Goal: Contribute content: Contribute content

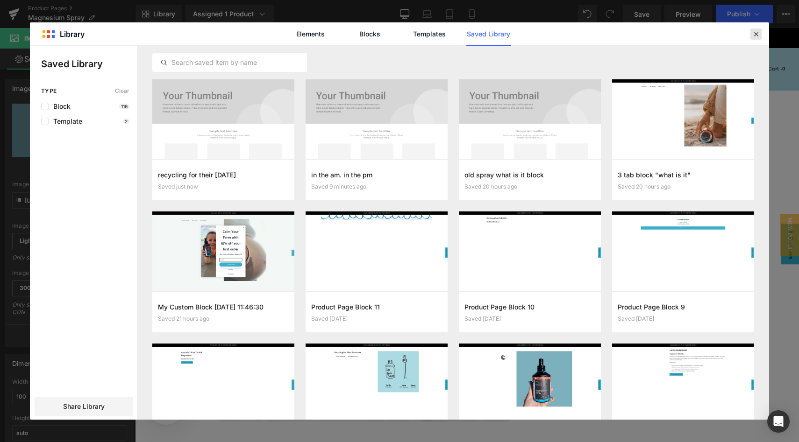
click at [536, 318] on icon at bounding box center [511, 323] width 49 height 11
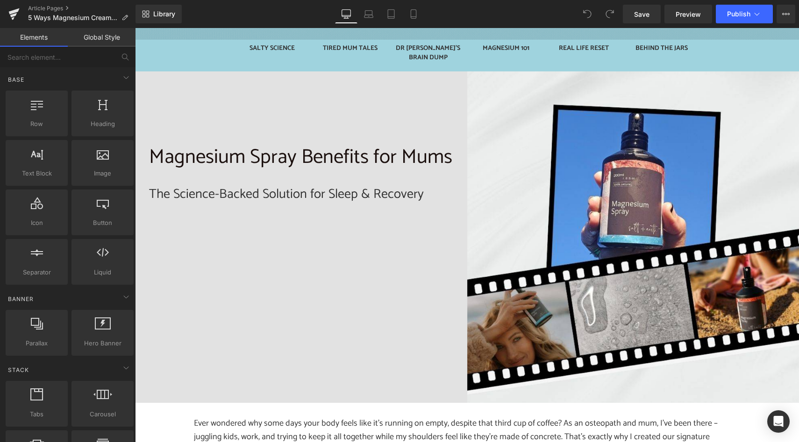
scroll to position [244, 0]
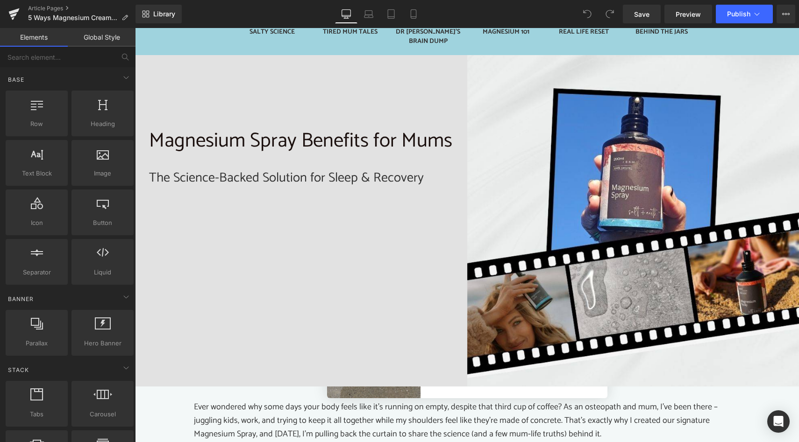
click at [256, 127] on p "Magnesium Spray Benefits for Mums" at bounding box center [301, 141] width 304 height 32
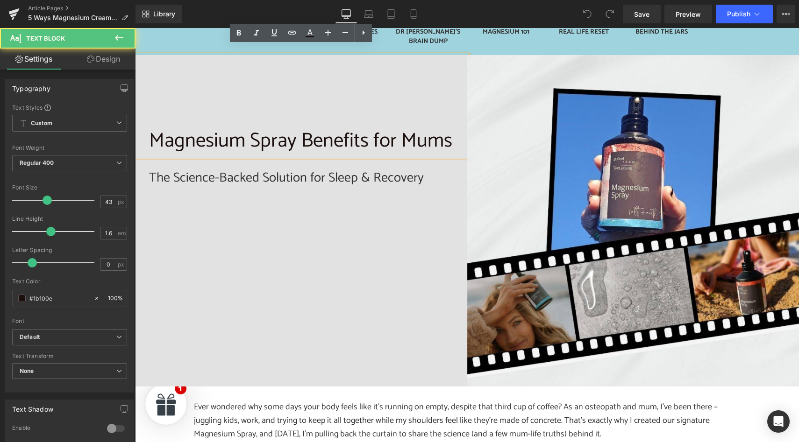
click at [244, 132] on p "Magnesium Spray Benefits for Mums" at bounding box center [301, 141] width 304 height 32
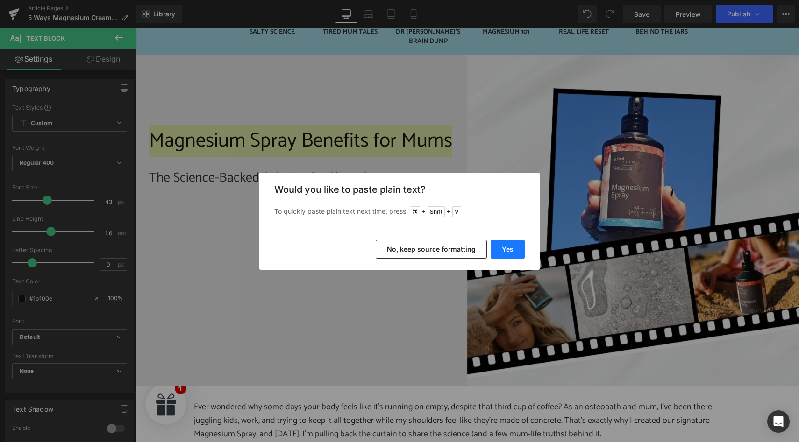
click at [509, 248] on button "Yes" at bounding box center [507, 249] width 34 height 19
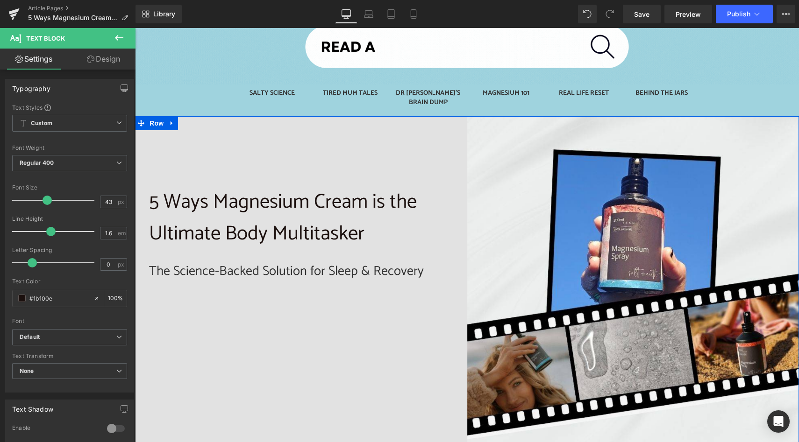
scroll to position [180, 0]
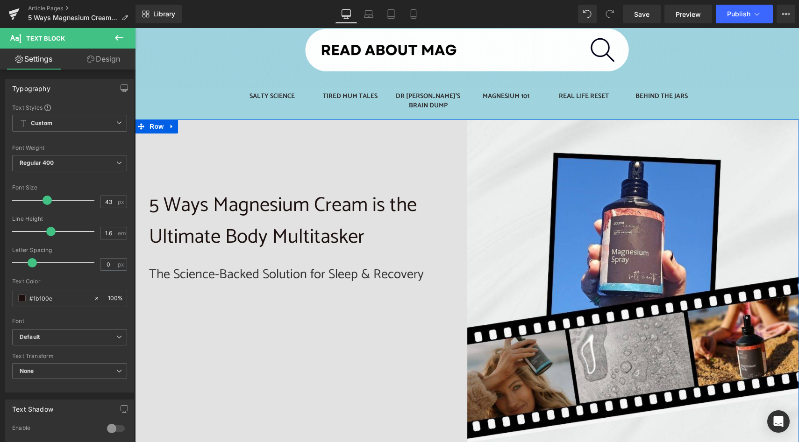
click at [216, 266] on h2 "The Science-Backed Solution for Sleep & Recovery" at bounding box center [301, 275] width 304 height 18
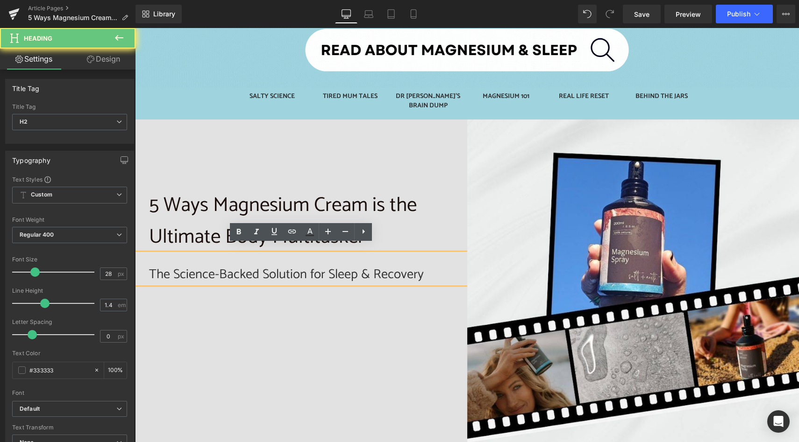
click at [216, 266] on h2 "The Science-Backed Solution for Sleep & Recovery" at bounding box center [301, 275] width 304 height 18
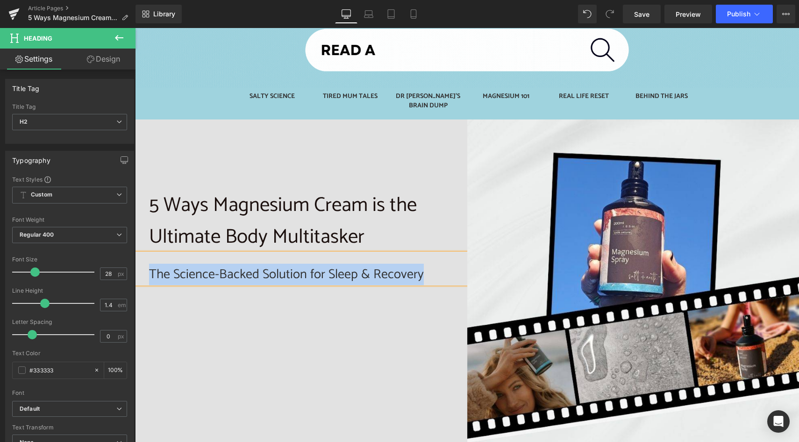
paste div
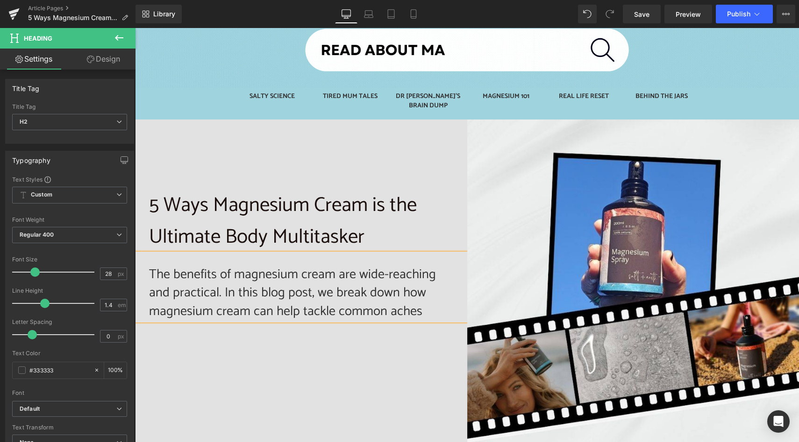
click at [336, 303] on h2 "The benefits of magnesium cream are wide-reaching and practical. In this blog p…" at bounding box center [301, 293] width 304 height 55
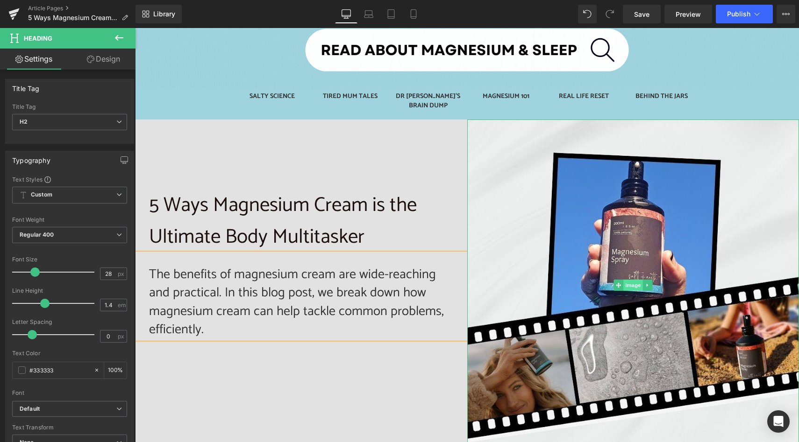
click at [633, 280] on span "Image" at bounding box center [633, 285] width 20 height 11
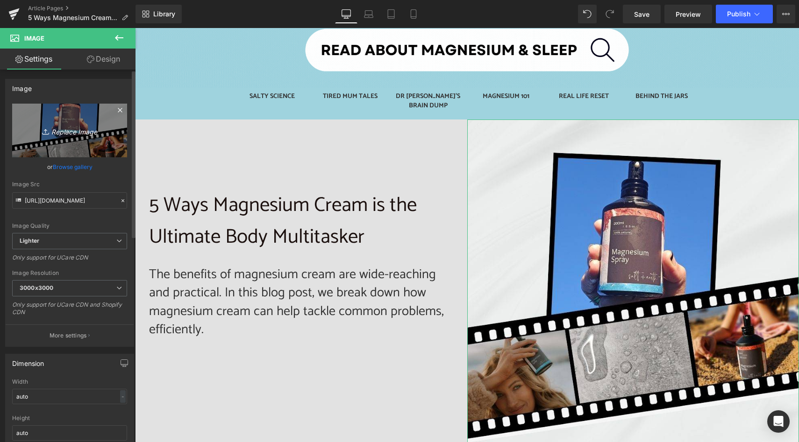
click at [64, 131] on icon "Replace Image" at bounding box center [69, 131] width 75 height 12
type input "C:\fakepath\S+E Blog Images (26).jpg"
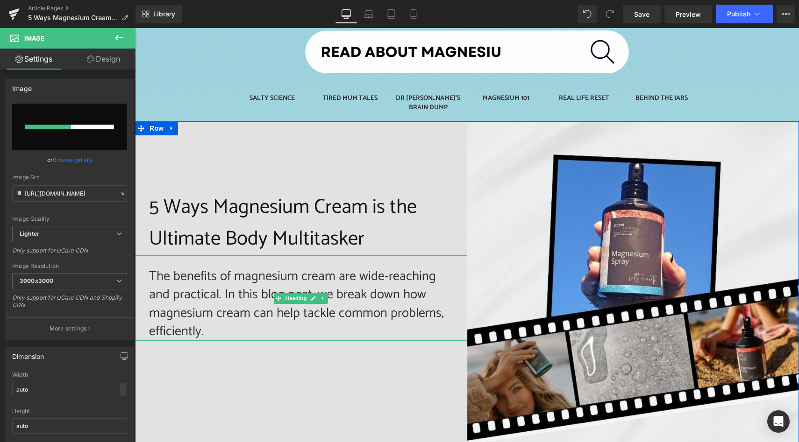
scroll to position [177, 0]
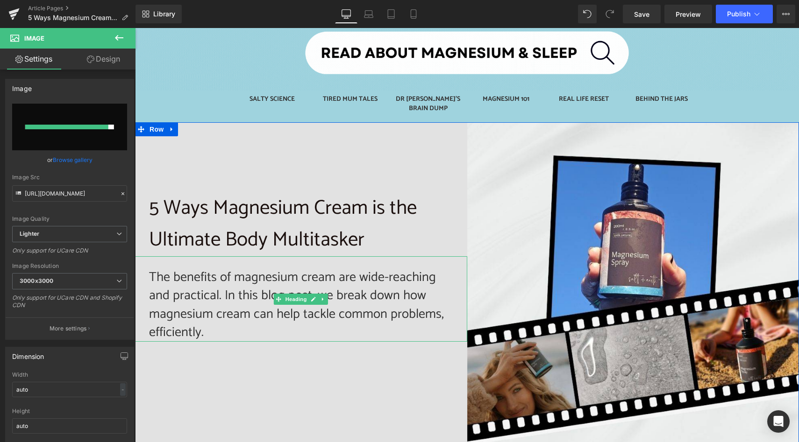
type input "https://ucarecdn.com/d7dfa2ed-403a-4be0-9a5b-3b15b8f416bf/-/format/auto/-/previ…"
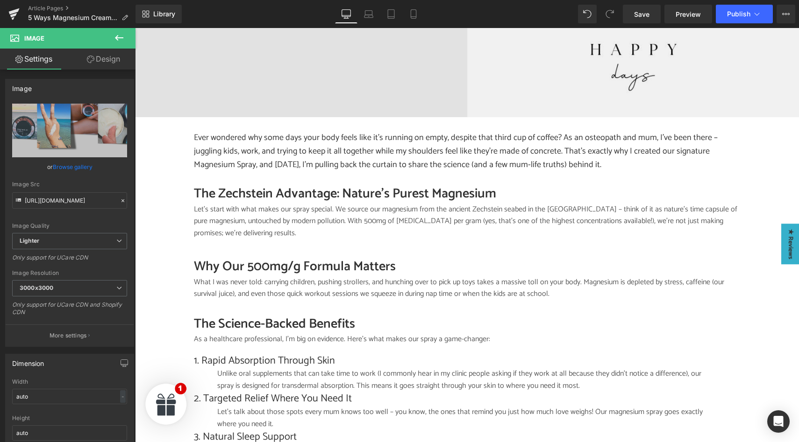
scroll to position [516, 0]
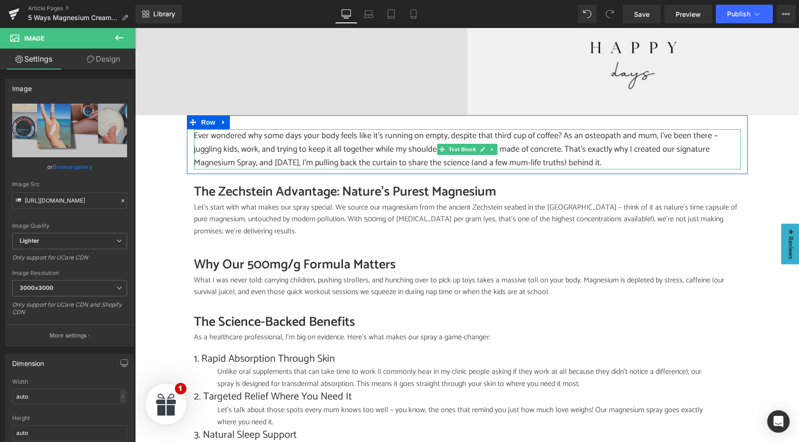
click at [235, 135] on p "Ever wondered why some days your body feels like it's running on empty, despite…" at bounding box center [467, 149] width 546 height 40
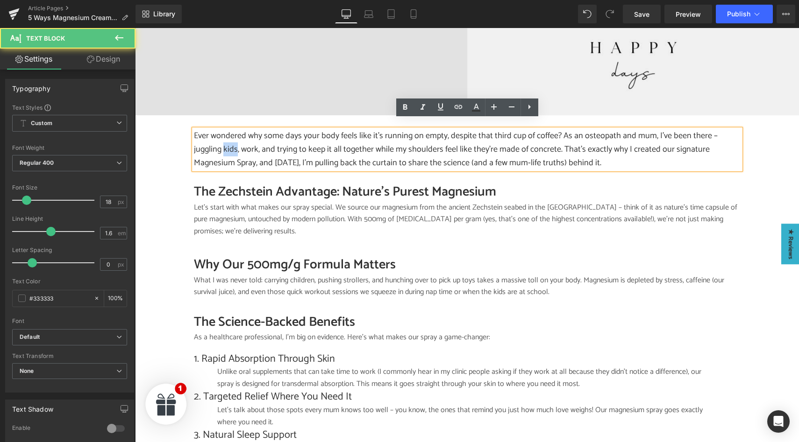
click at [235, 135] on p "Ever wondered why some days your body feels like it's running on empty, despite…" at bounding box center [467, 149] width 546 height 40
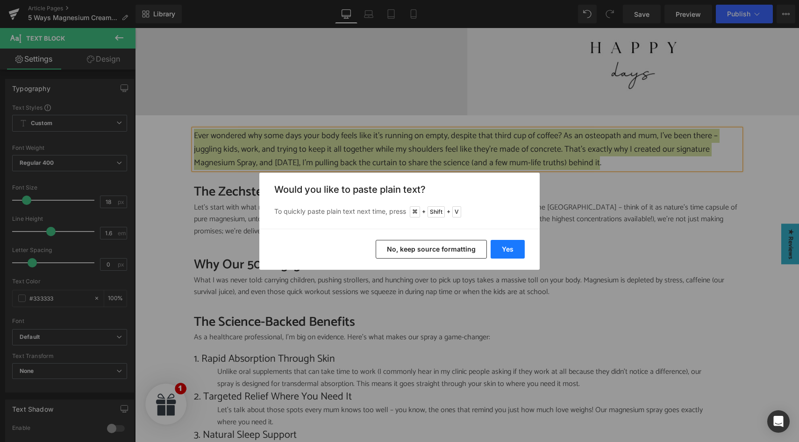
click at [498, 253] on button "Yes" at bounding box center [507, 249] width 34 height 19
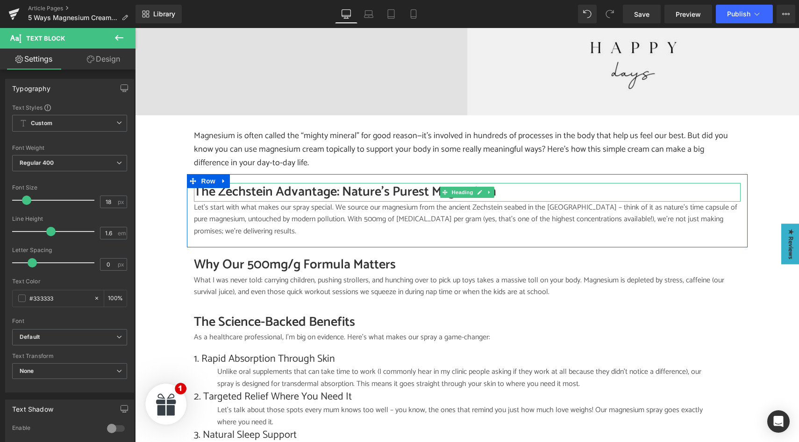
click at [239, 184] on h2 "The Zechstein Advantage: Nature's Purest Magnesium" at bounding box center [467, 192] width 546 height 18
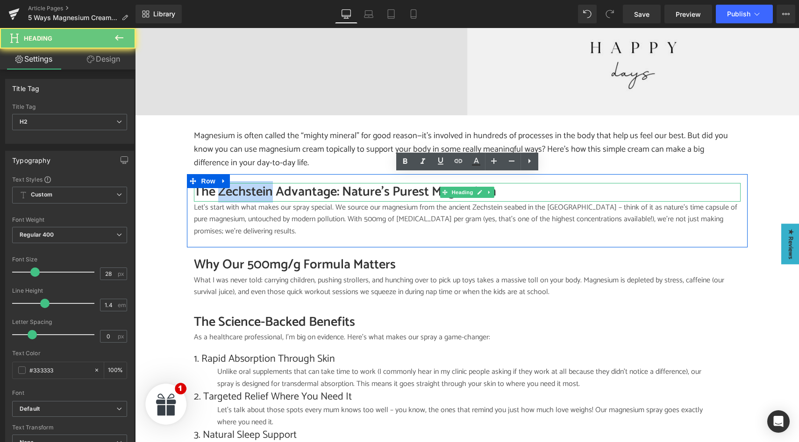
click at [239, 184] on h2 "The Zechstein Advantage: Nature's Purest Magnesium" at bounding box center [467, 192] width 546 height 18
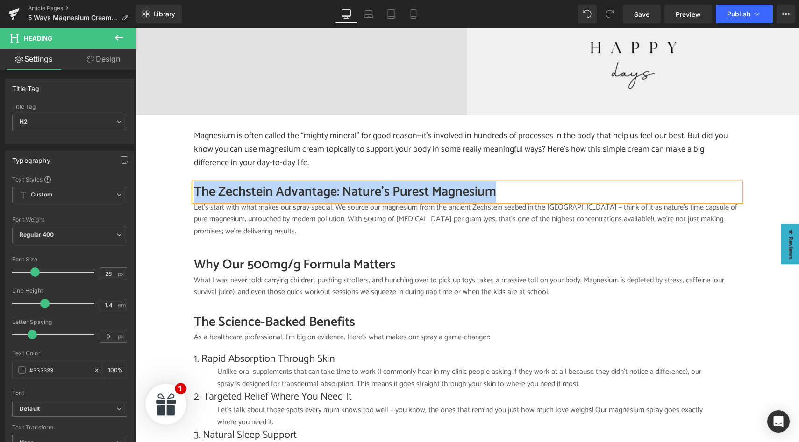
paste div
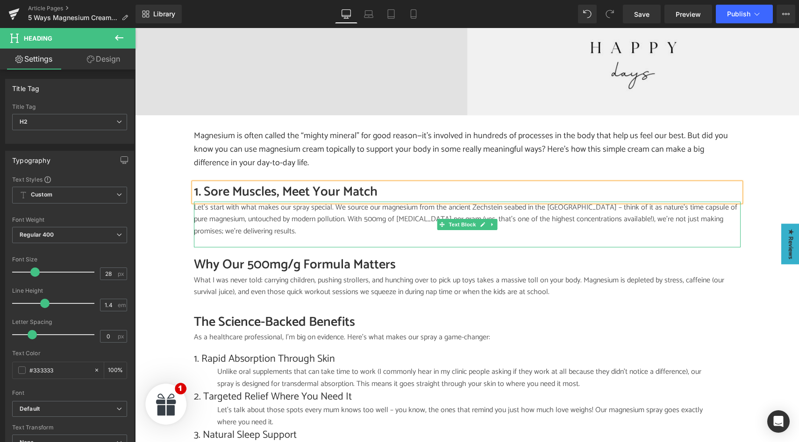
click at [248, 207] on p "Let's start with what makes our spray special. We source our magnesium from the…" at bounding box center [467, 220] width 546 height 36
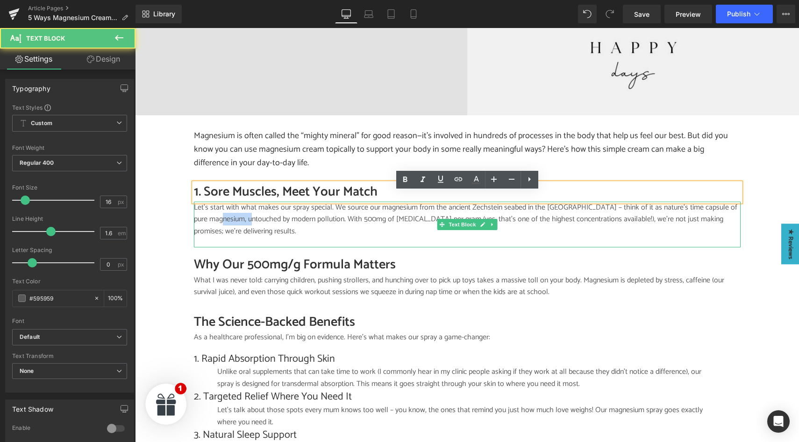
click at [248, 207] on p "Let's start with what makes our spray special. We source our magnesium from the…" at bounding box center [467, 220] width 546 height 36
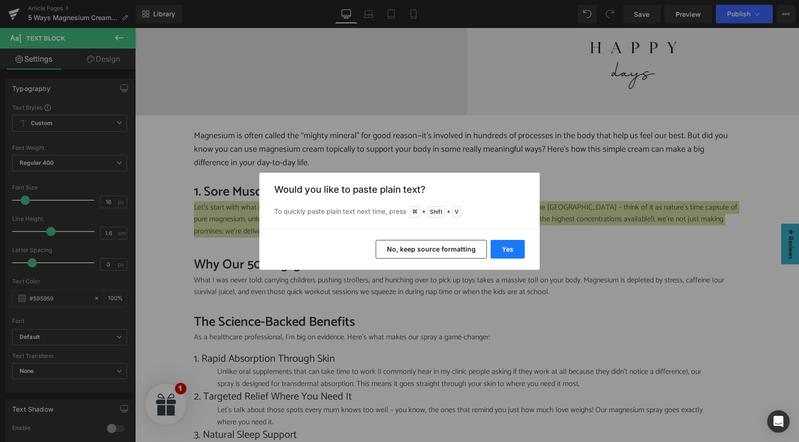
click at [514, 246] on button "Yes" at bounding box center [507, 249] width 34 height 19
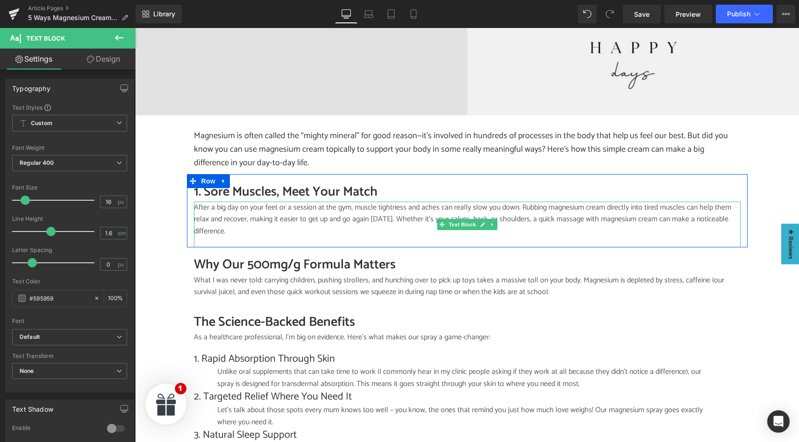
click at [475, 202] on p "After a big day on your feet or a session at the gym, muscle tightness and ache…" at bounding box center [467, 220] width 546 height 36
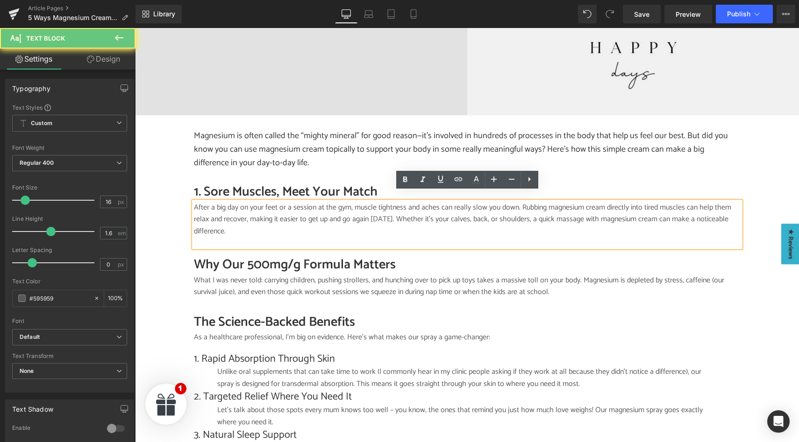
click at [470, 202] on p "After a big day on your feet or a session at the gym, muscle tightness and ache…" at bounding box center [467, 220] width 546 height 36
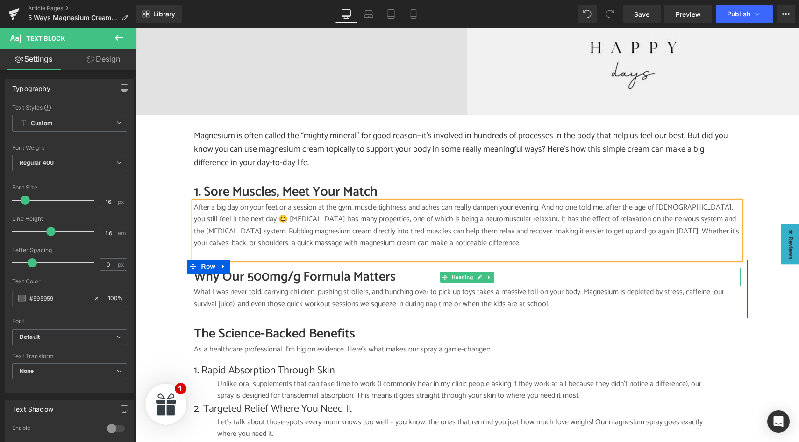
click at [226, 272] on h2 "Why Our 500mg/g Formula Matters" at bounding box center [467, 277] width 546 height 18
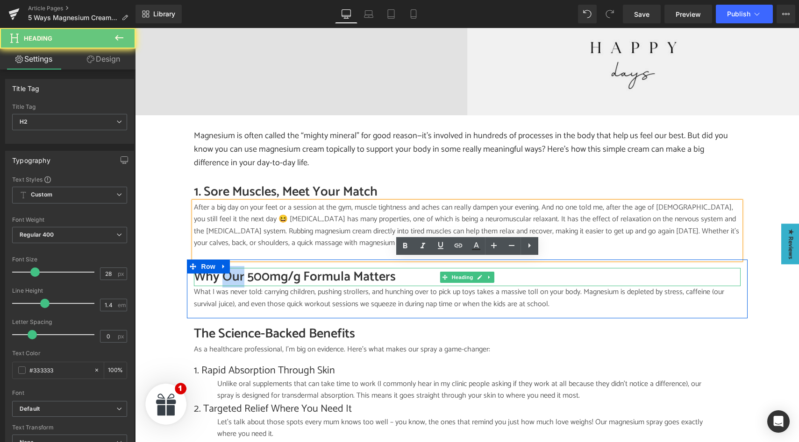
click at [226, 272] on h2 "Why Our 500mg/g Formula Matters" at bounding box center [467, 277] width 546 height 18
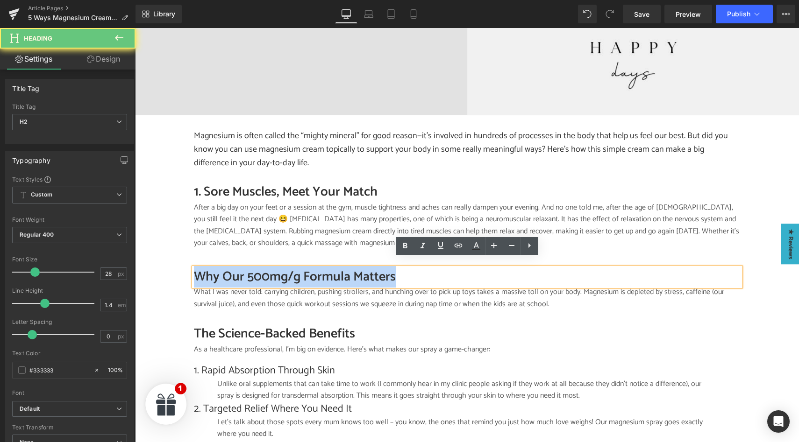
paste div
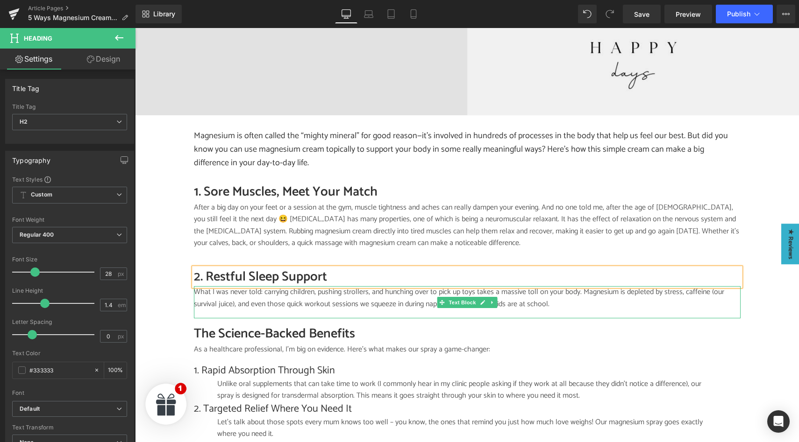
click at [250, 292] on p "What I was never told: carrying children, pushing strollers, and hunching over …" at bounding box center [467, 298] width 546 height 24
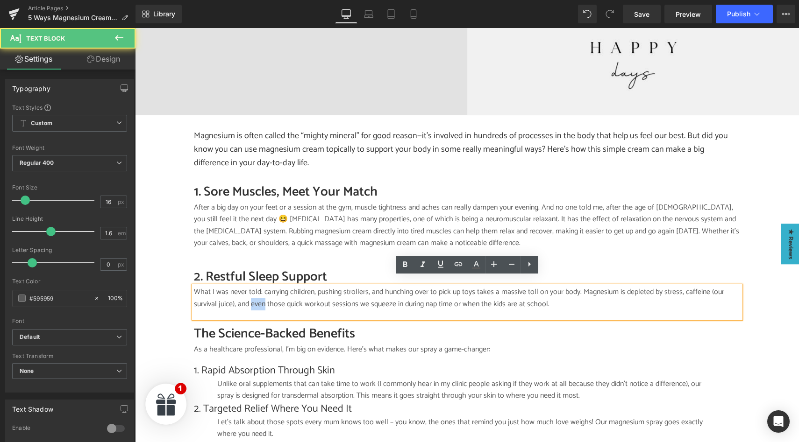
click at [250, 292] on p "What I was never told: carrying children, pushing strollers, and hunching over …" at bounding box center [467, 298] width 546 height 24
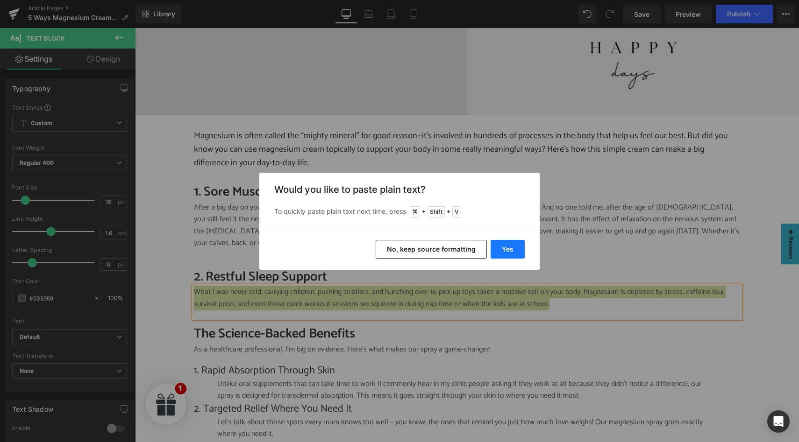
click at [501, 248] on button "Yes" at bounding box center [507, 249] width 34 height 19
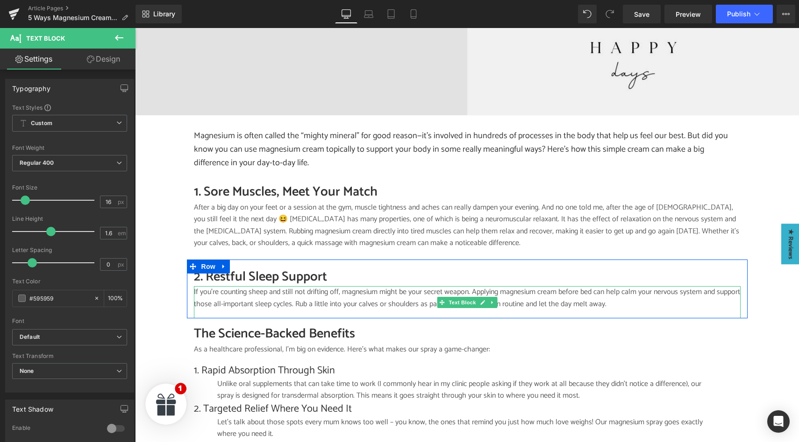
click at [424, 286] on p "If you’re counting sheep and still not drifting off, magnesium might be your se…" at bounding box center [467, 298] width 546 height 24
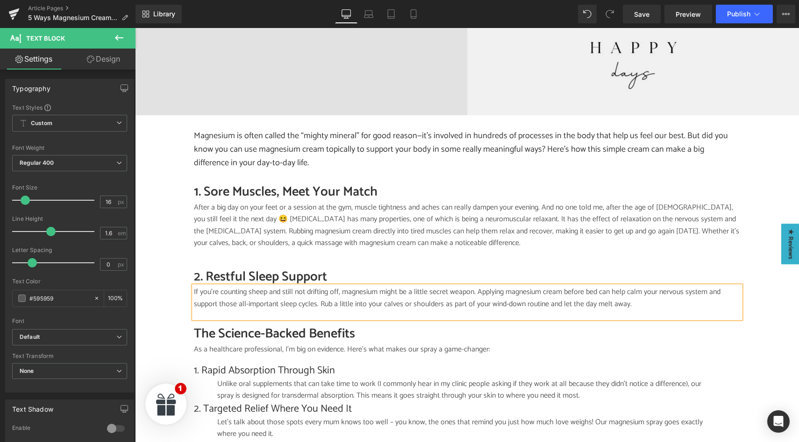
click at [452, 286] on p "If you’re counting sheep and still not drifting off, magnesium might be a littl…" at bounding box center [467, 298] width 546 height 24
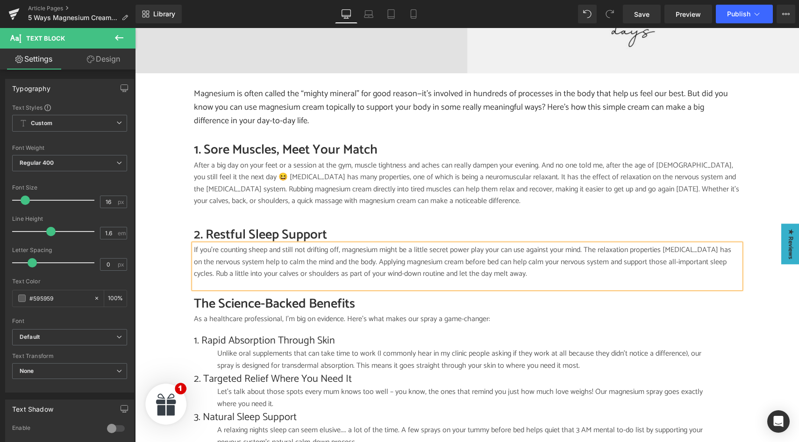
scroll to position [561, 0]
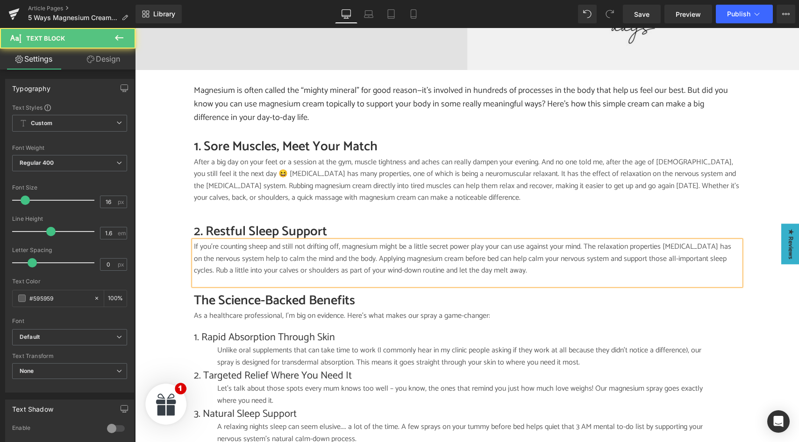
click at [279, 263] on p "If you’re counting sheep and still not drifting off, magnesium might be a littl…" at bounding box center [467, 259] width 546 height 36
click at [277, 262] on p "If you’re counting sheep and still not drifting off, magnesium might be a littl…" at bounding box center [467, 259] width 546 height 36
click at [393, 263] on p "If you’re counting sheep and still not drifting off, magnesium might be a littl…" at bounding box center [467, 259] width 546 height 36
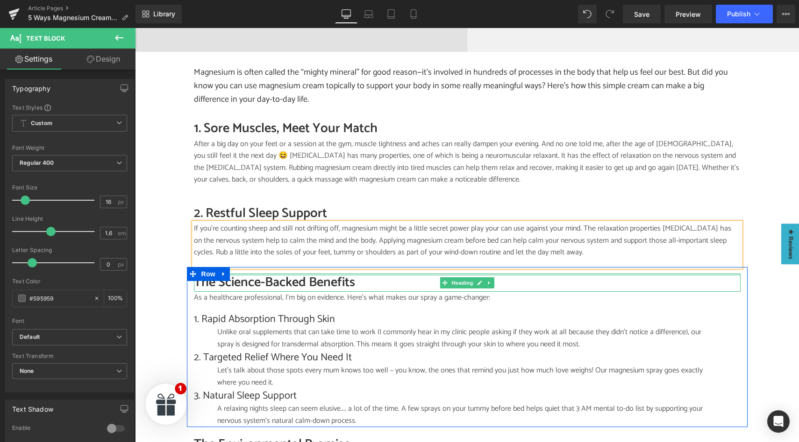
scroll to position [580, 0]
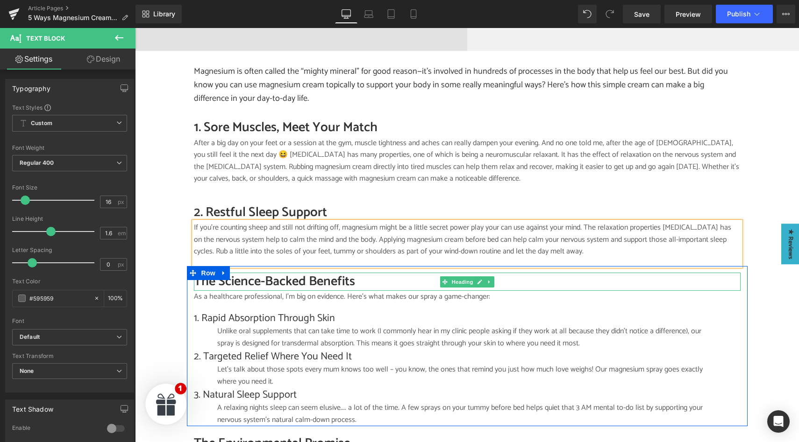
click at [262, 273] on h2 "The Science-Backed Benefits" at bounding box center [467, 282] width 546 height 18
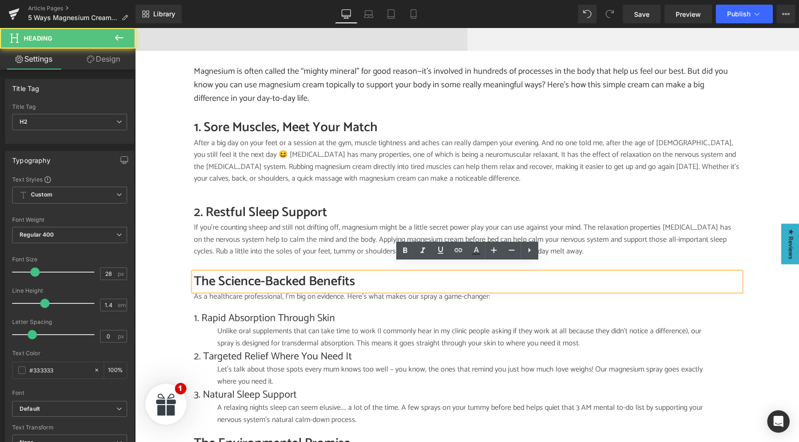
click at [262, 273] on h2 "The Science-Backed Benefits" at bounding box center [467, 282] width 546 height 18
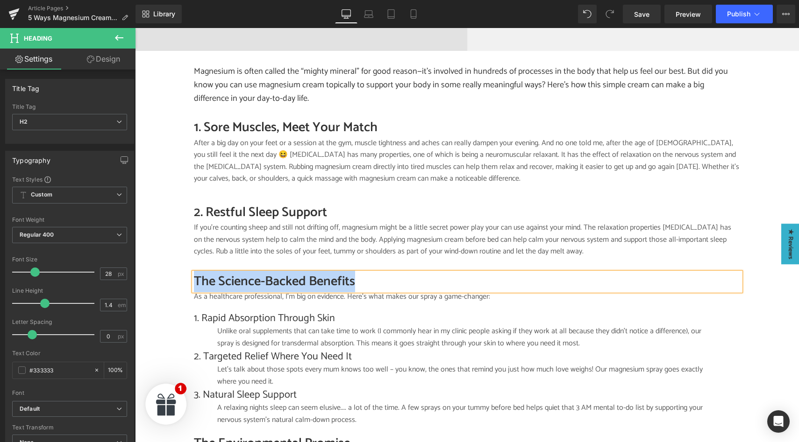
paste div
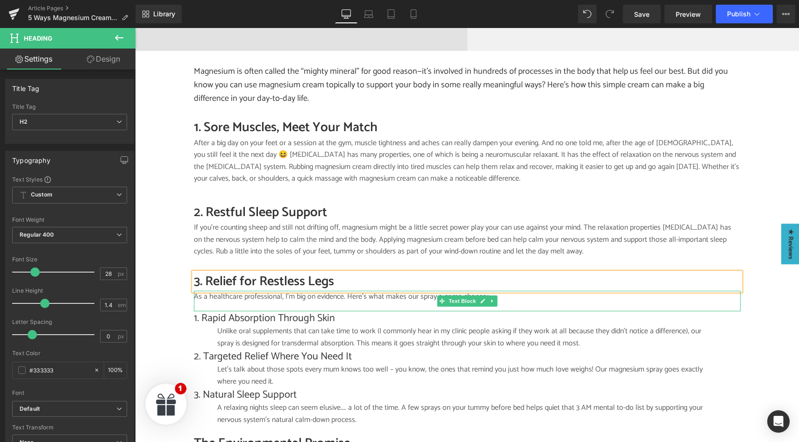
click at [226, 291] on p "As a healthcare professional, I'm big on evidence. Here's what makes our spray …" at bounding box center [467, 297] width 546 height 12
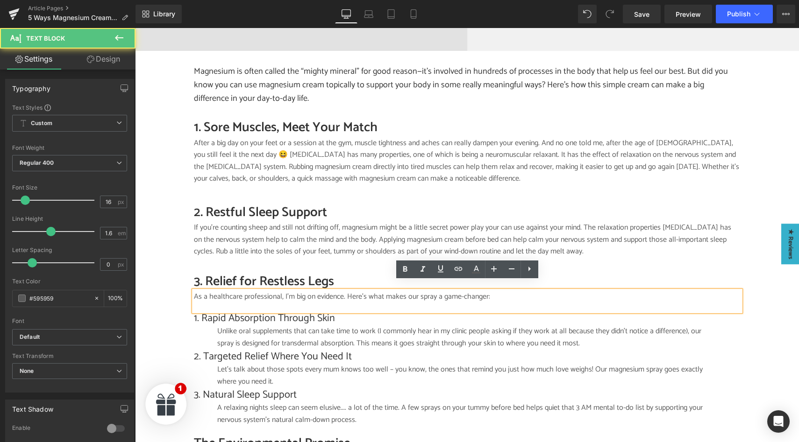
click at [229, 291] on p "As a healthcare professional, I'm big on evidence. Here's what makes our spray …" at bounding box center [467, 297] width 546 height 12
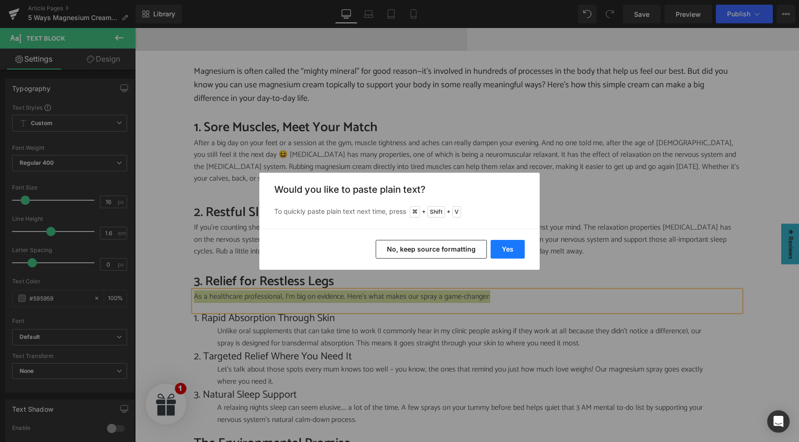
click at [499, 247] on button "Yes" at bounding box center [507, 249] width 34 height 19
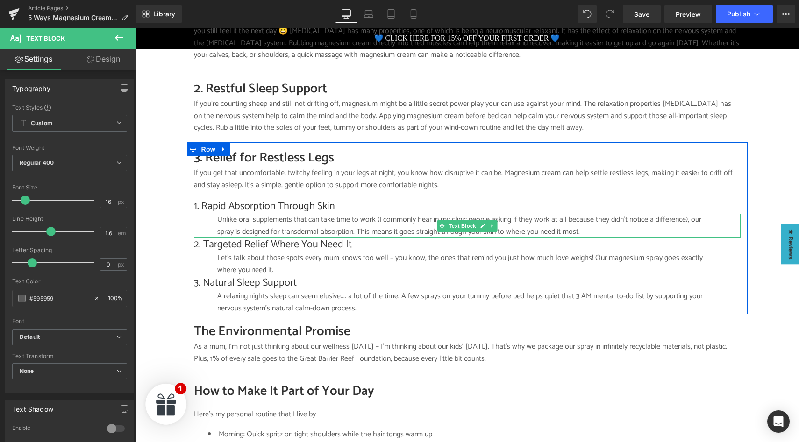
scroll to position [710, 0]
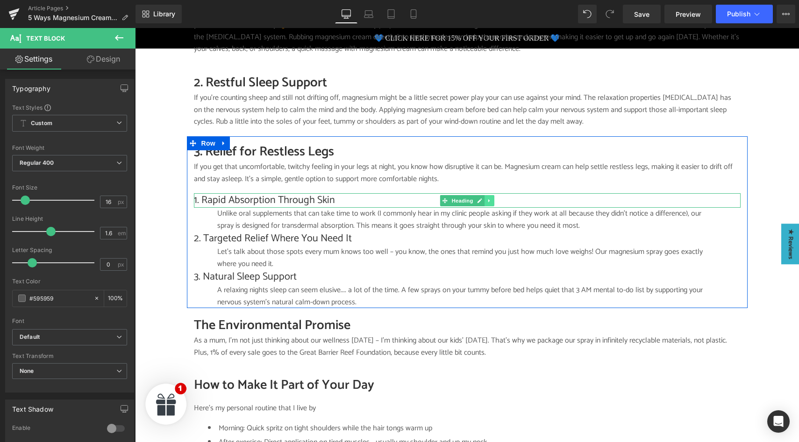
click at [490, 198] on icon at bounding box center [489, 201] width 5 height 6
click at [493, 198] on icon at bounding box center [493, 200] width 5 height 5
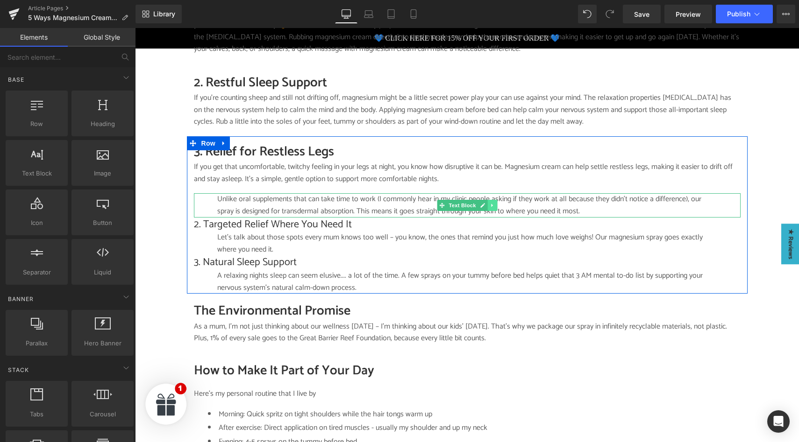
click at [491, 204] on icon at bounding box center [491, 205] width 1 height 3
click at [498, 203] on icon at bounding box center [496, 205] width 5 height 5
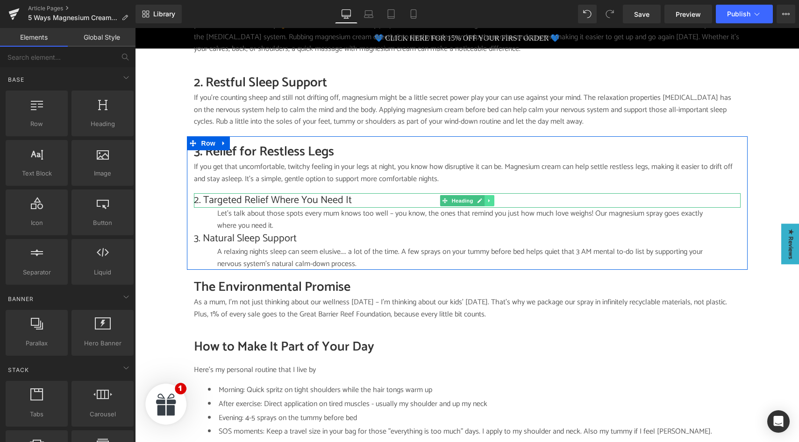
click at [489, 198] on icon at bounding box center [489, 201] width 5 height 6
click at [494, 198] on icon at bounding box center [493, 200] width 5 height 5
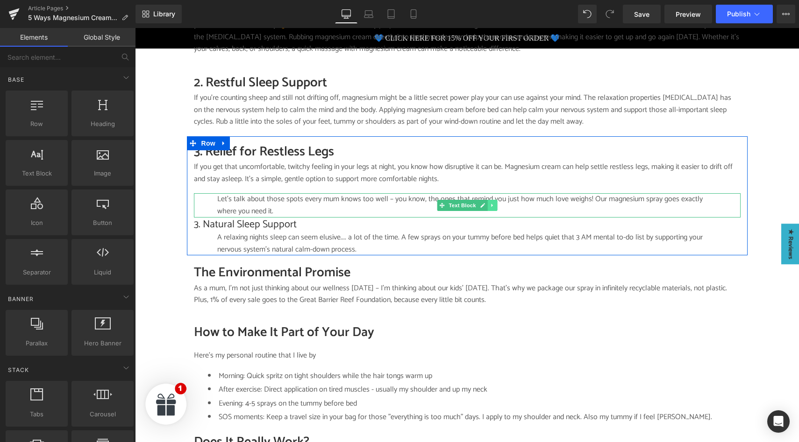
click at [490, 203] on icon at bounding box center [491, 206] width 5 height 6
click at [496, 203] on icon at bounding box center [496, 206] width 5 height 6
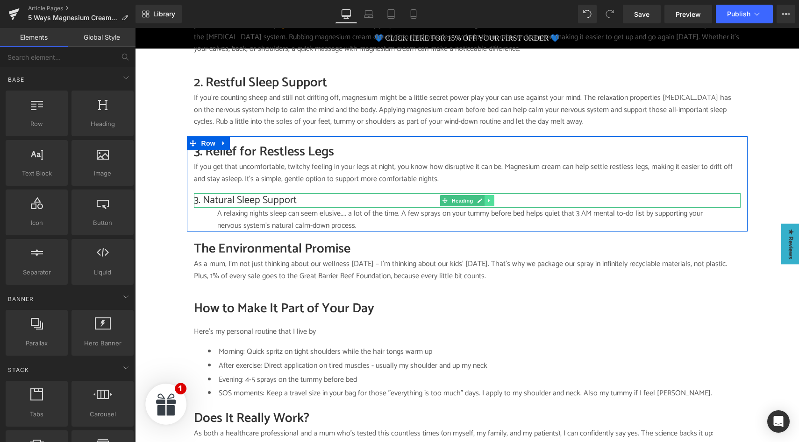
click at [489, 198] on icon at bounding box center [489, 201] width 5 height 6
click at [492, 198] on icon at bounding box center [493, 200] width 5 height 5
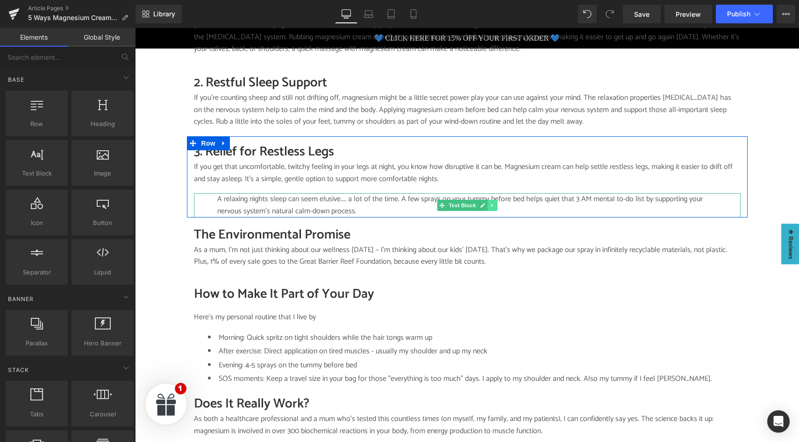
click at [489, 203] on icon at bounding box center [491, 206] width 5 height 6
click at [495, 203] on icon at bounding box center [496, 205] width 5 height 5
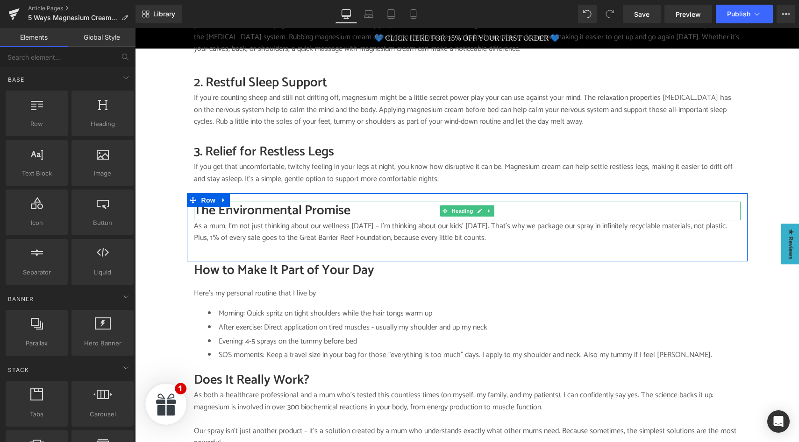
click at [244, 204] on h2 "The Environmental Promise" at bounding box center [467, 211] width 546 height 18
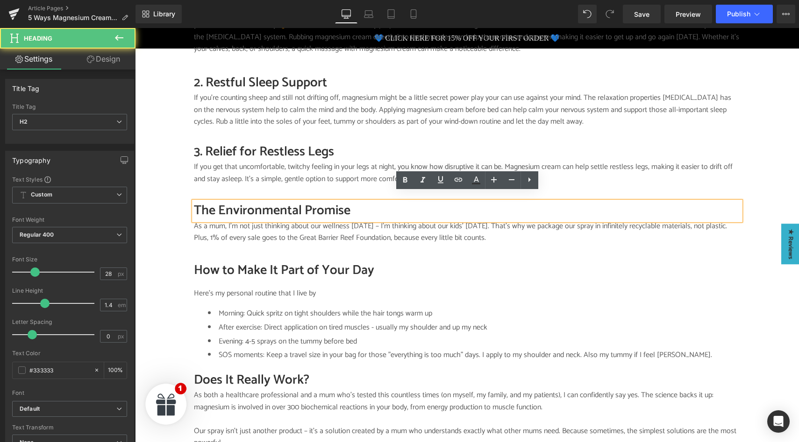
click at [252, 204] on h2 "The Environmental Promise" at bounding box center [467, 211] width 546 height 18
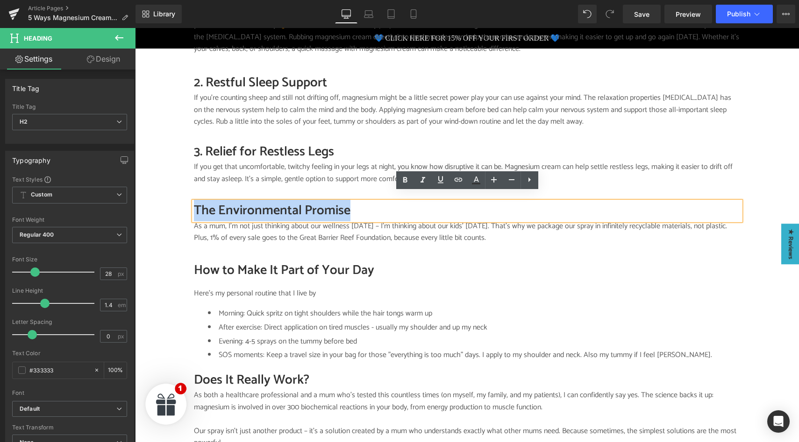
paste div
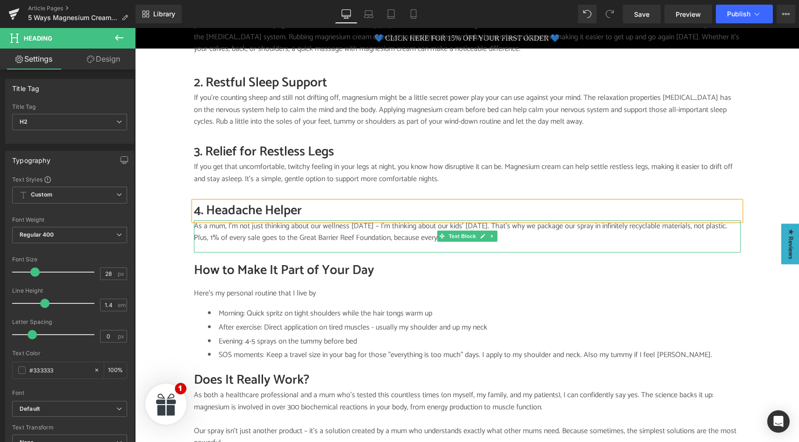
click at [244, 224] on p "As a mum, I'm not just thinking about our wellness today – I'm thinking about o…" at bounding box center [467, 232] width 546 height 24
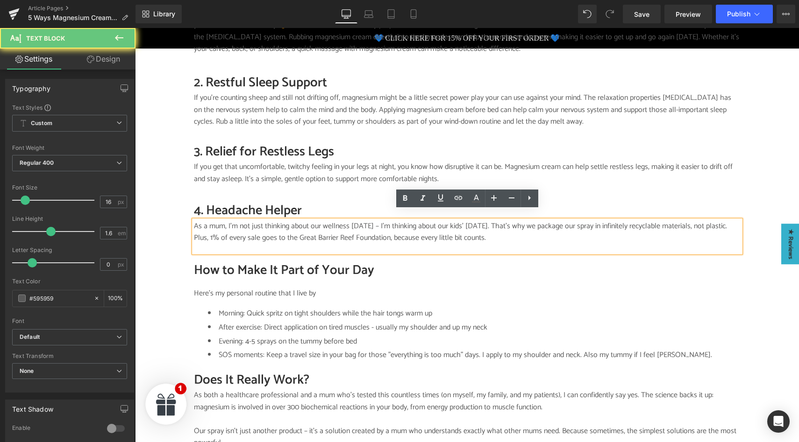
click at [249, 224] on p "As a mum, I'm not just thinking about our wellness today – I'm thinking about o…" at bounding box center [467, 232] width 546 height 24
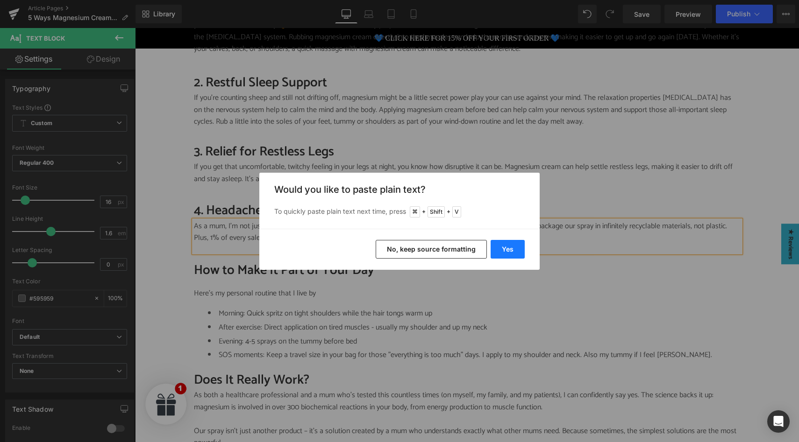
click at [506, 248] on button "Yes" at bounding box center [507, 249] width 34 height 19
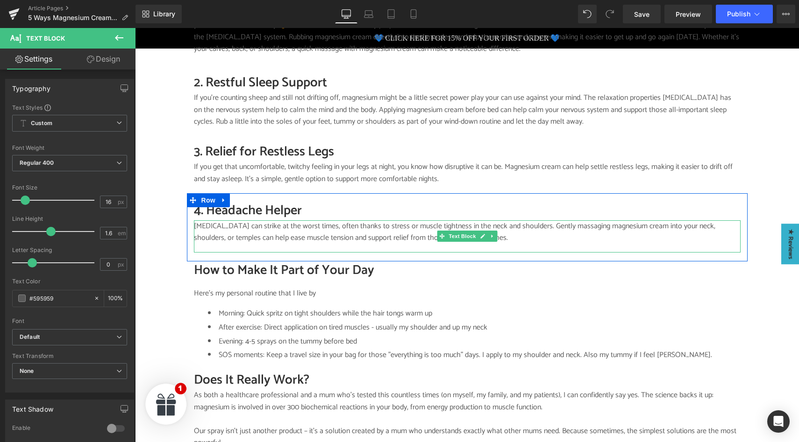
click at [269, 220] on p "Tension headaches can strike at the worst times, often thanks to stress or musc…" at bounding box center [467, 232] width 546 height 24
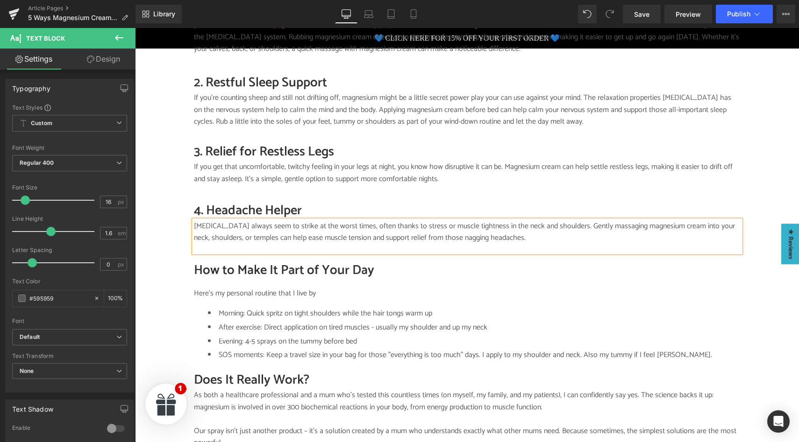
click at [341, 220] on p "Tension headaches always seem to strike at the worst times, often thanks to str…" at bounding box center [467, 232] width 546 height 24
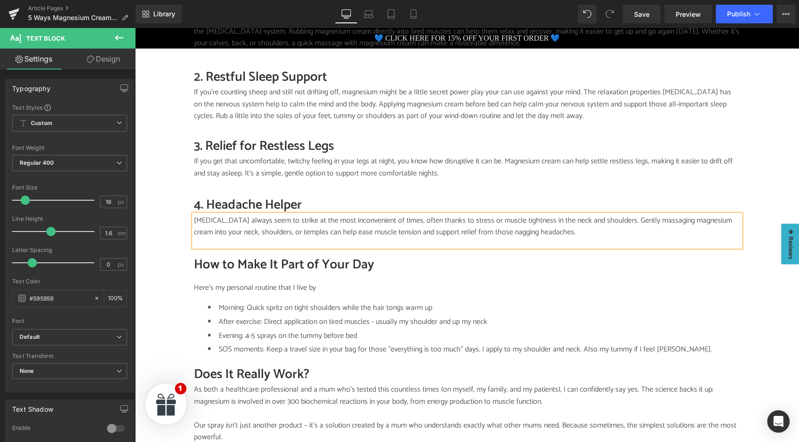
scroll to position [717, 0]
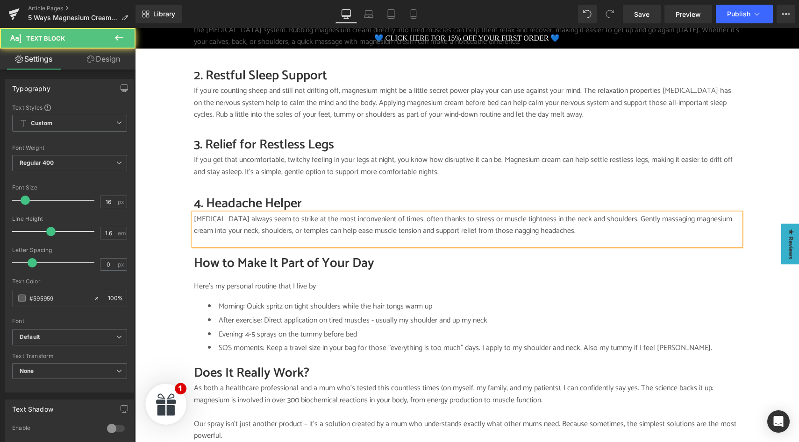
drag, startPoint x: 302, startPoint y: 221, endPoint x: 325, endPoint y: 224, distance: 23.1
click at [325, 224] on p "Tension headaches always seem to strike at the most inconvenient of times, ofte…" at bounding box center [467, 225] width 546 height 24
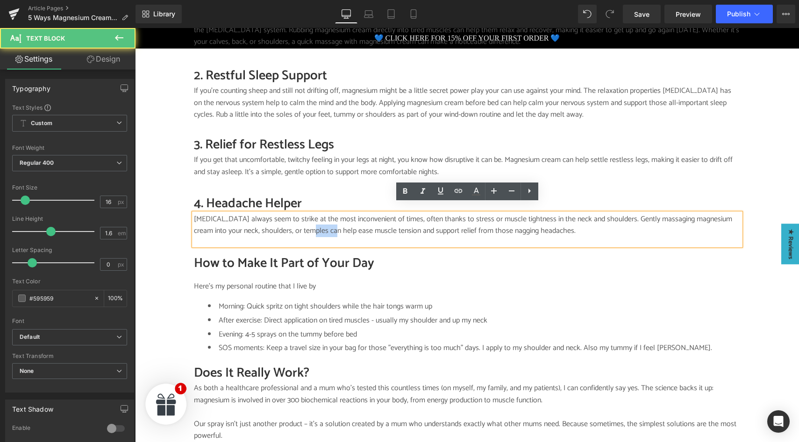
drag, startPoint x: 327, startPoint y: 222, endPoint x: 304, endPoint y: 222, distance: 23.3
click at [304, 222] on p "Tension headaches always seem to strike at the most inconvenient of times, ofte…" at bounding box center [467, 225] width 546 height 24
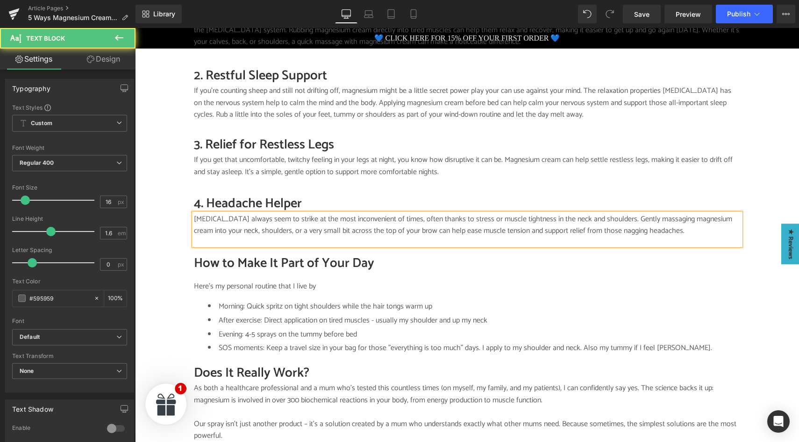
click at [426, 213] on p "Tension headaches always seem to strike at the most inconvenient of times, ofte…" at bounding box center [467, 225] width 546 height 24
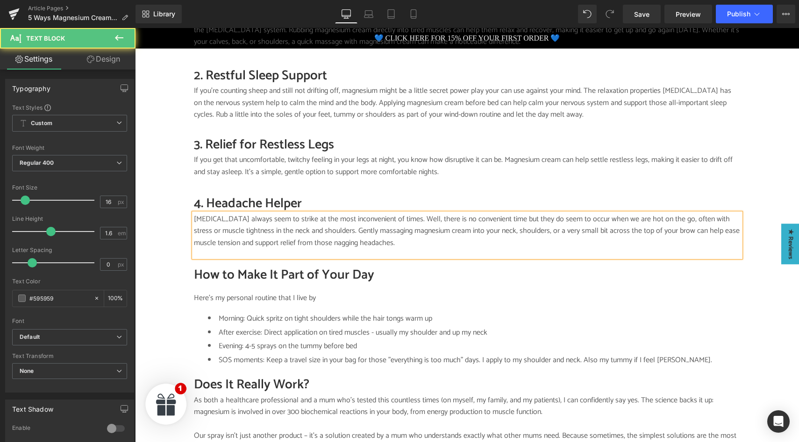
click at [698, 213] on p "Tension headaches always seem to strike at the most inconvenient of times. Well…" at bounding box center [467, 231] width 546 height 36
click at [430, 223] on p "Tension headaches always seem to strike at the most inconvenient of times. Well…" at bounding box center [467, 231] width 546 height 36
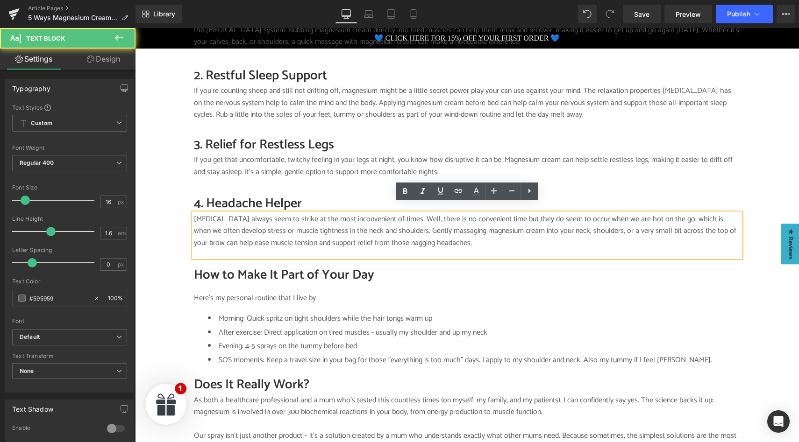
click at [374, 234] on p "Tension headaches always seem to strike at the most inconvenient of times. Well…" at bounding box center [467, 231] width 546 height 36
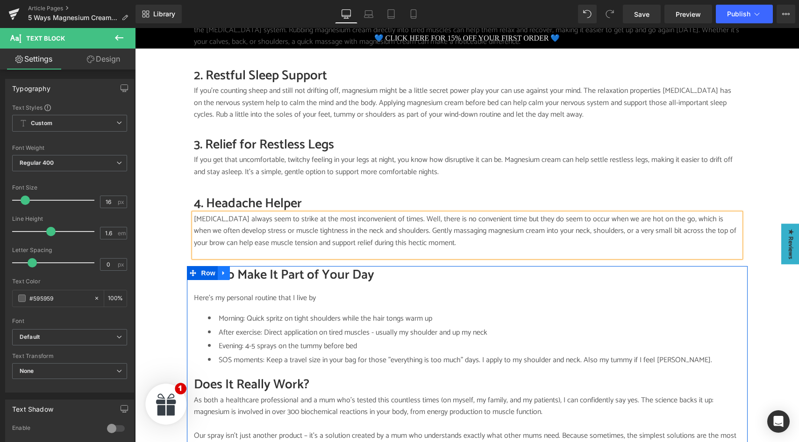
click at [225, 270] on icon at bounding box center [223, 273] width 7 height 7
click at [292, 266] on h2 "How to Make It Part of Your Day" at bounding box center [467, 275] width 546 height 18
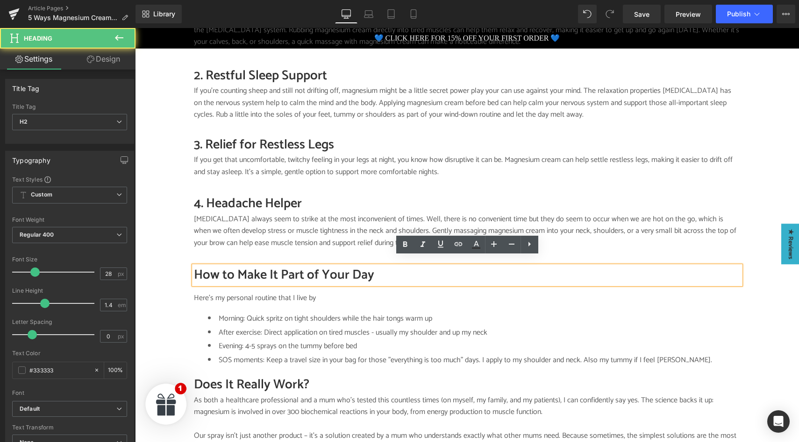
click at [292, 266] on h2 "How to Make It Part of Your Day" at bounding box center [467, 275] width 546 height 18
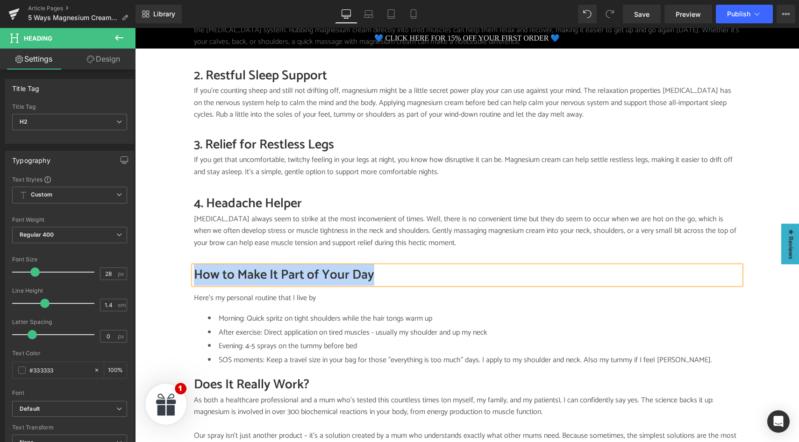
paste div
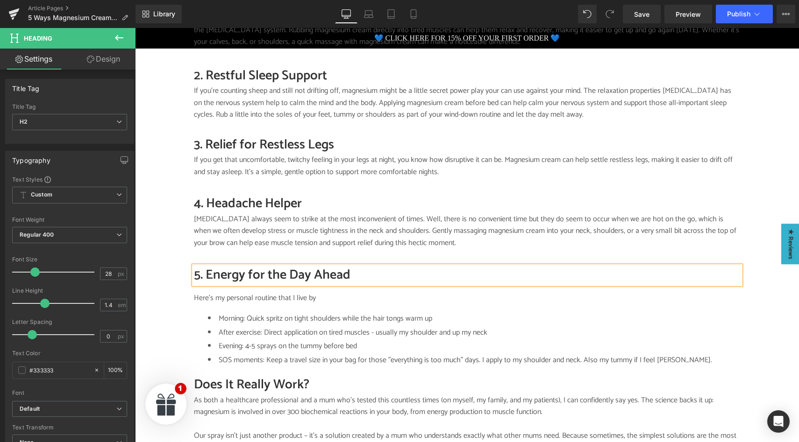
click at [273, 292] on p "Here's my personal routine that I live by" at bounding box center [467, 298] width 546 height 12
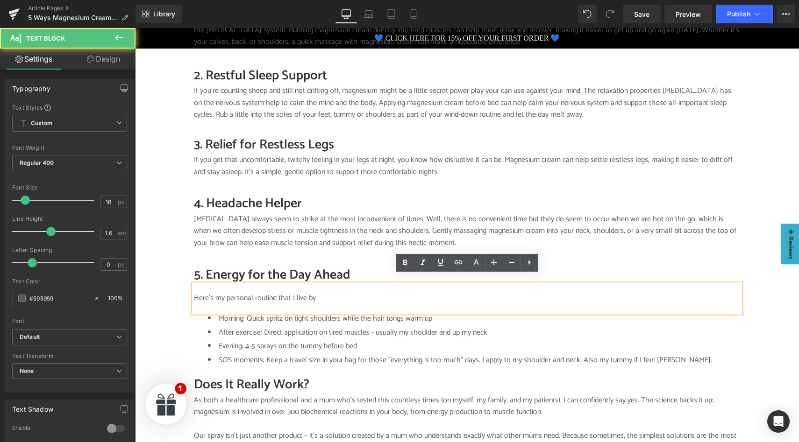
click at [283, 292] on p "Here's my personal routine that I live by" at bounding box center [467, 298] width 546 height 12
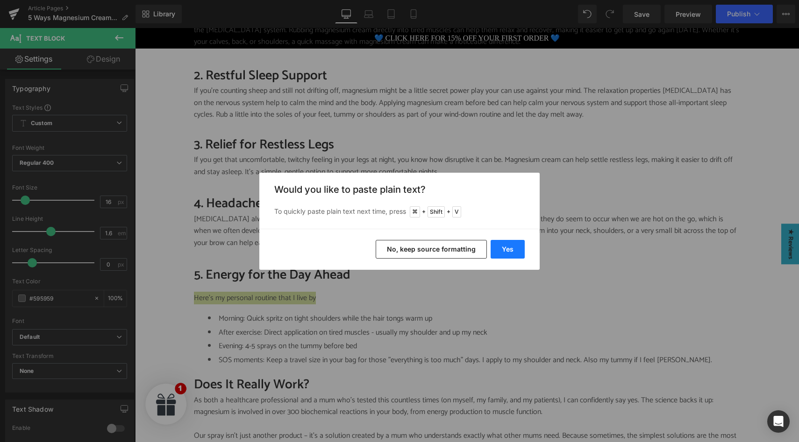
click at [503, 246] on button "Yes" at bounding box center [507, 249] width 34 height 19
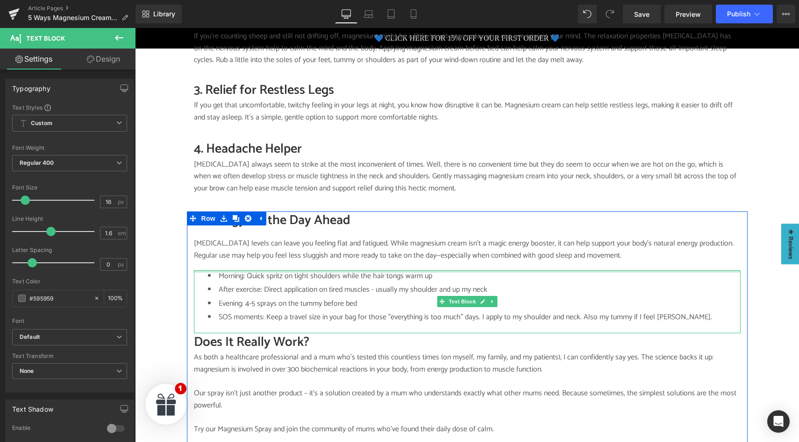
scroll to position [773, 0]
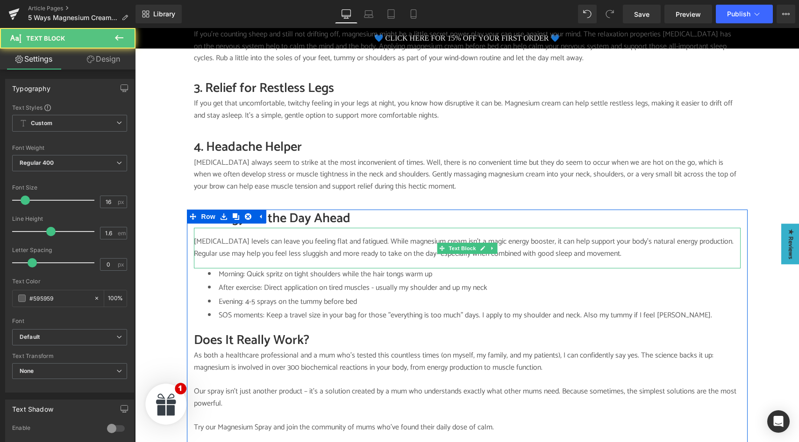
click at [381, 236] on p "Low magnesium levels can leave you feeling flat and fatigued. While magnesium c…" at bounding box center [467, 248] width 546 height 24
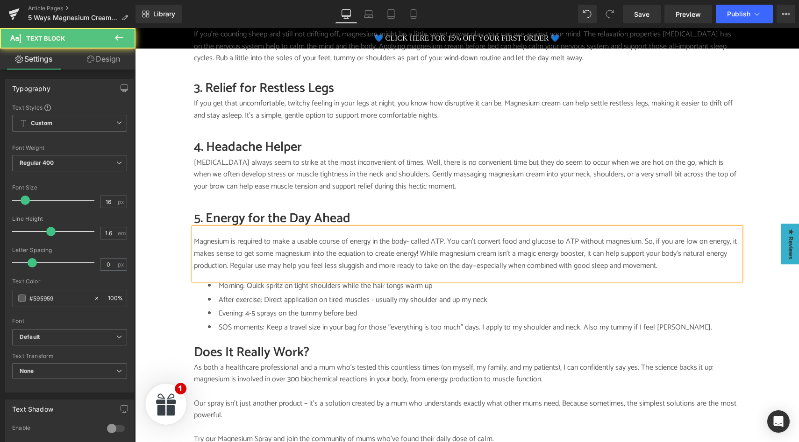
click at [608, 259] on p "Magnesium is required to make a usable course of energy in the body- called ATP…" at bounding box center [467, 254] width 546 height 36
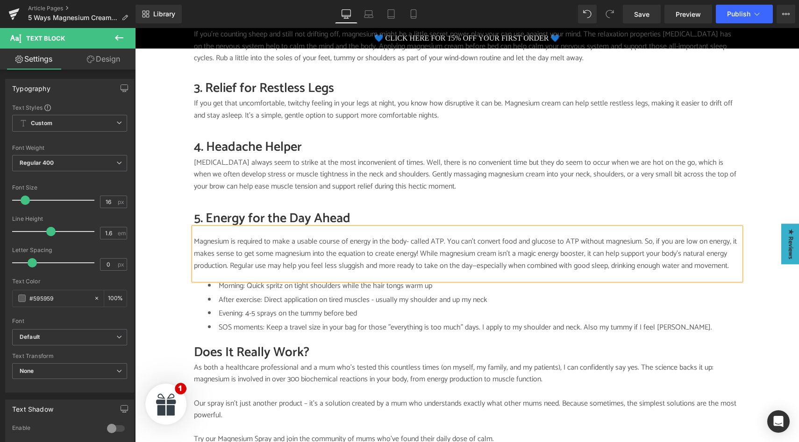
click at [693, 257] on p "Magnesium is required to make a usable course of energy in the body- called ATP…" at bounding box center [467, 254] width 546 height 36
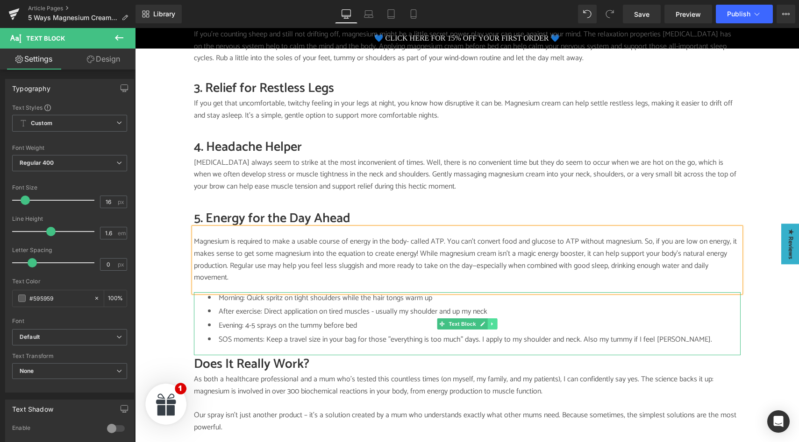
click at [494, 321] on icon at bounding box center [491, 324] width 5 height 6
click at [497, 321] on icon at bounding box center [496, 323] width 5 height 5
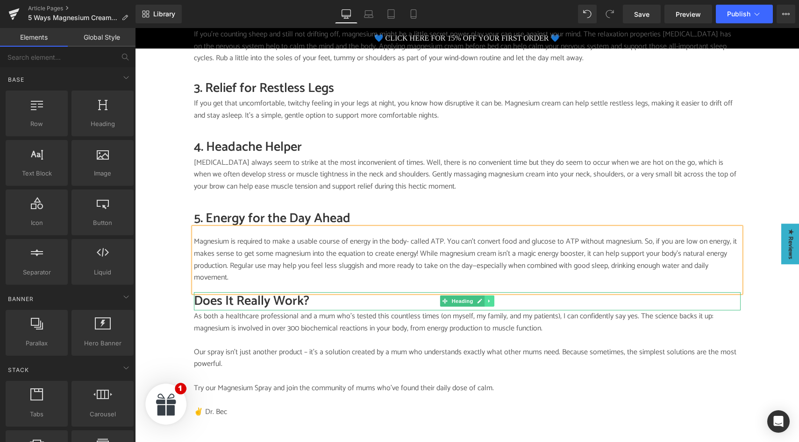
click at [488, 298] on icon at bounding box center [489, 301] width 5 height 6
click at [493, 299] on icon at bounding box center [493, 301] width 5 height 5
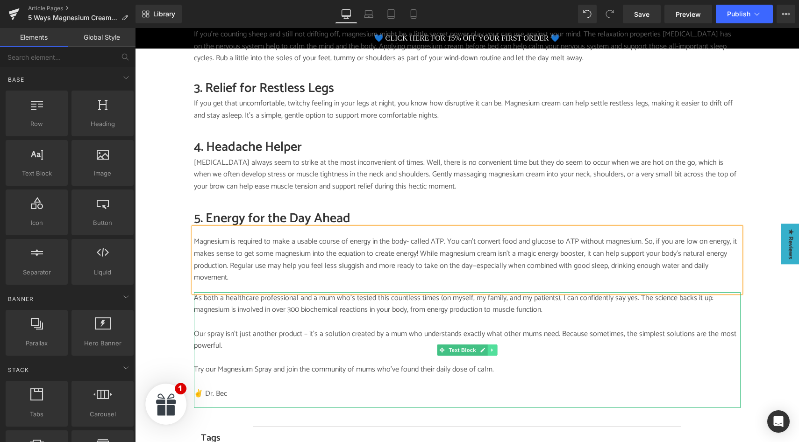
click at [491, 349] on icon at bounding box center [491, 350] width 1 height 3
click at [496, 347] on icon at bounding box center [496, 349] width 5 height 5
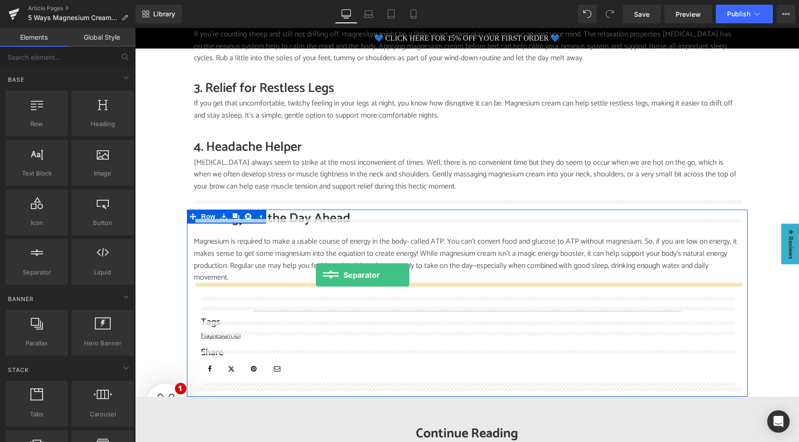
drag, startPoint x: 179, startPoint y: 287, endPoint x: 316, endPoint y: 275, distance: 136.9
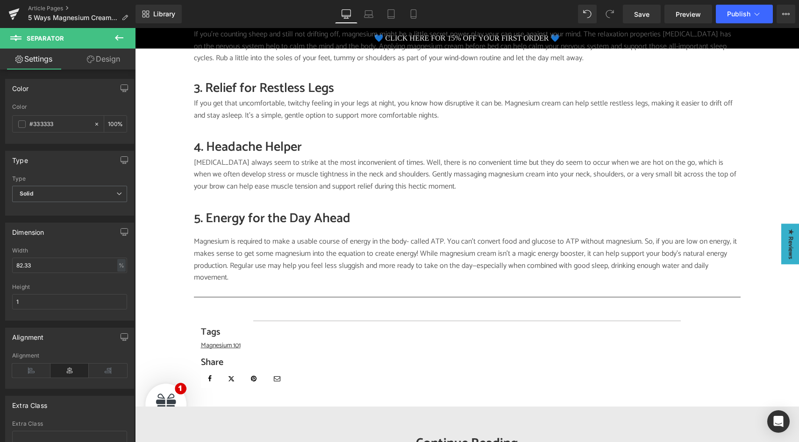
click at [119, 39] on icon at bounding box center [118, 37] width 11 height 11
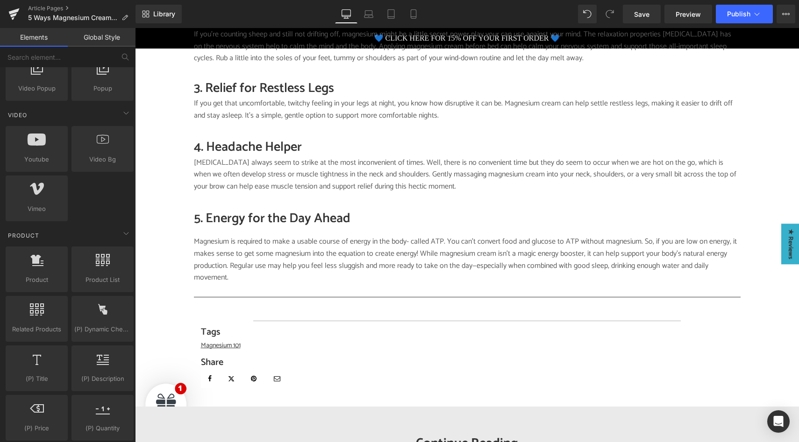
scroll to position [752, 0]
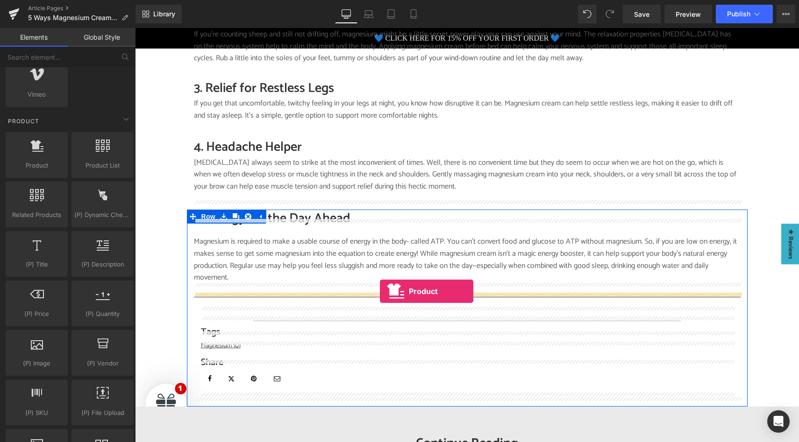
drag, startPoint x: 174, startPoint y: 189, endPoint x: 380, endPoint y: 291, distance: 229.5
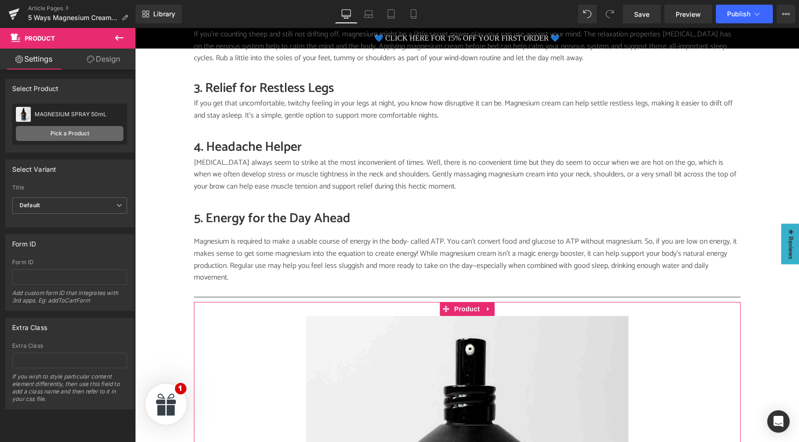
click at [77, 131] on link "Pick a Product" at bounding box center [69, 133] width 107 height 15
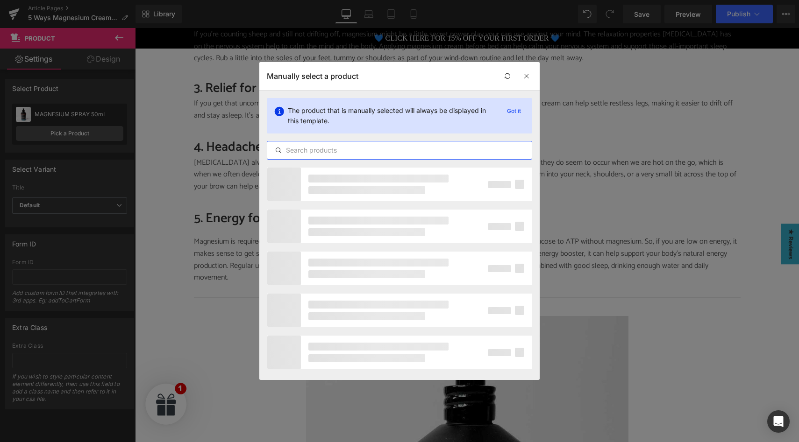
click at [333, 151] on input "text" at bounding box center [399, 150] width 264 height 11
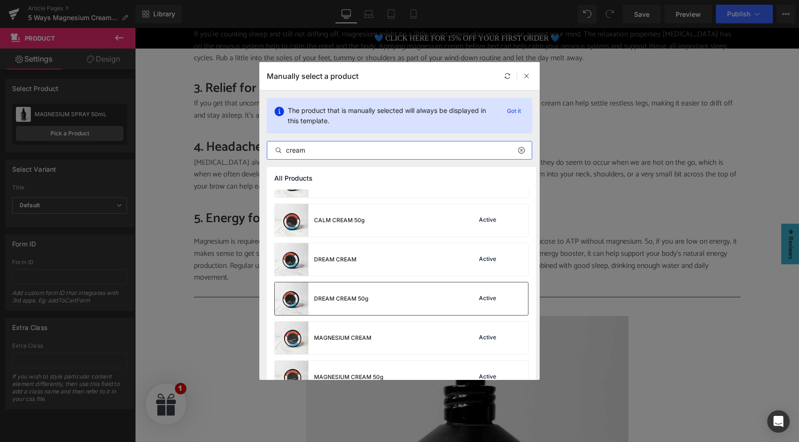
scroll to position [32, 0]
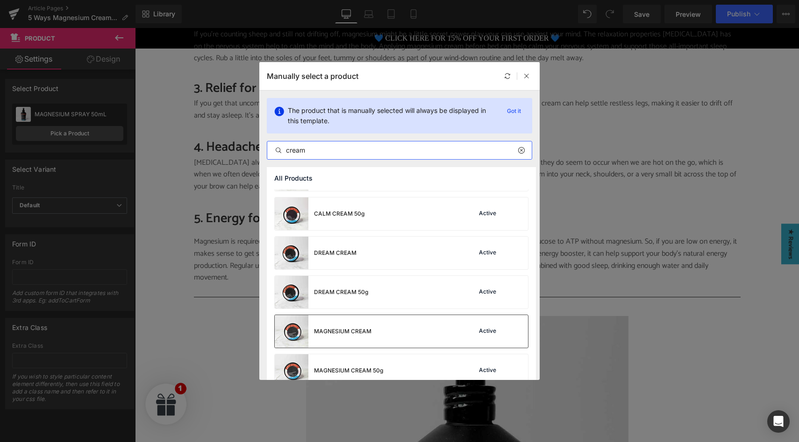
type input "cream"
click at [452, 333] on div "MAGNESIUM CREAM Active" at bounding box center [401, 331] width 253 height 33
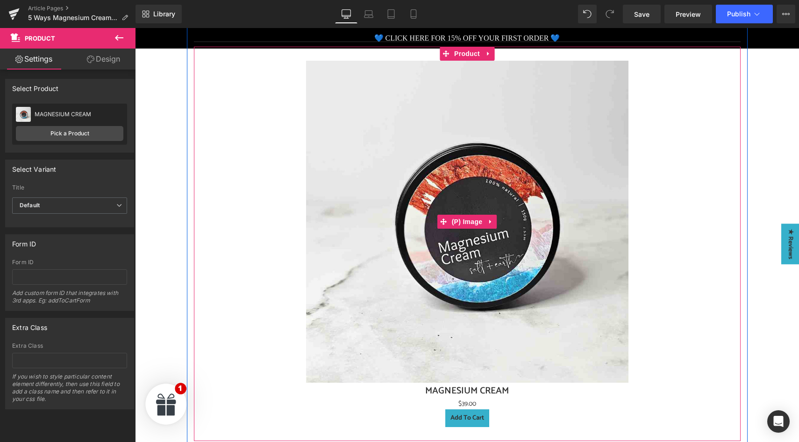
scroll to position [1015, 0]
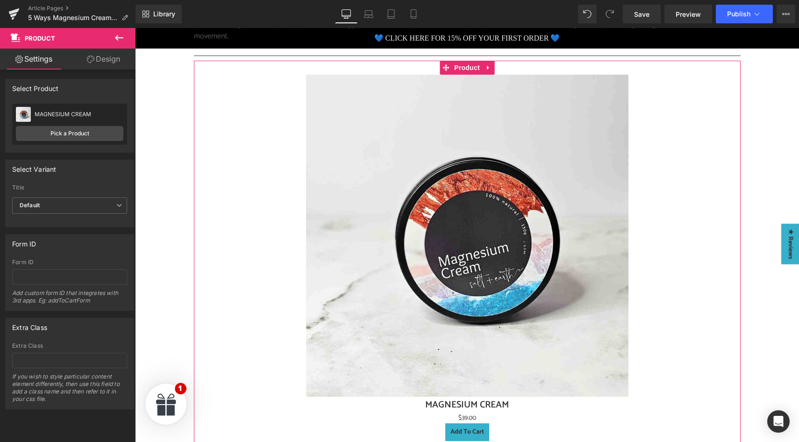
click at [111, 57] on link "Design" at bounding box center [104, 59] width 68 height 21
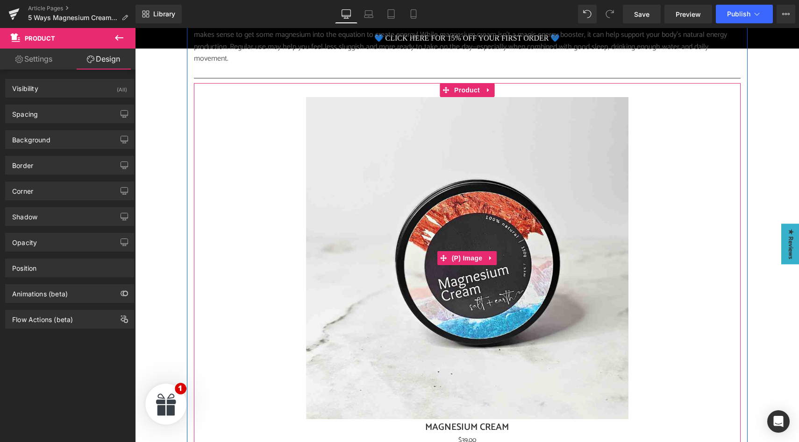
scroll to position [954, 0]
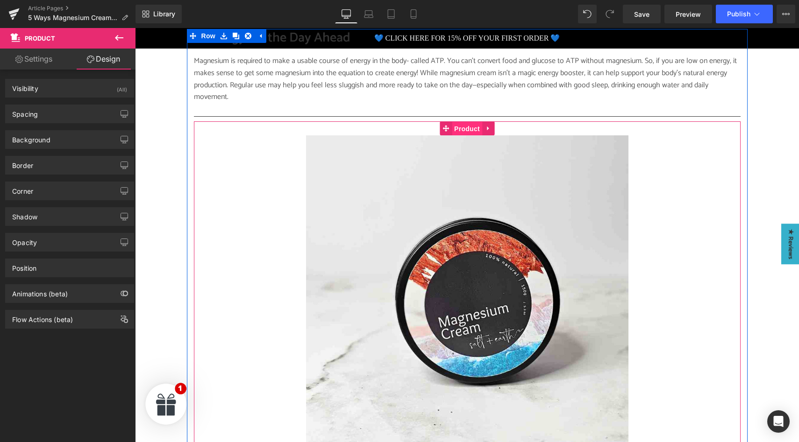
click at [461, 122] on span "Product" at bounding box center [467, 129] width 30 height 14
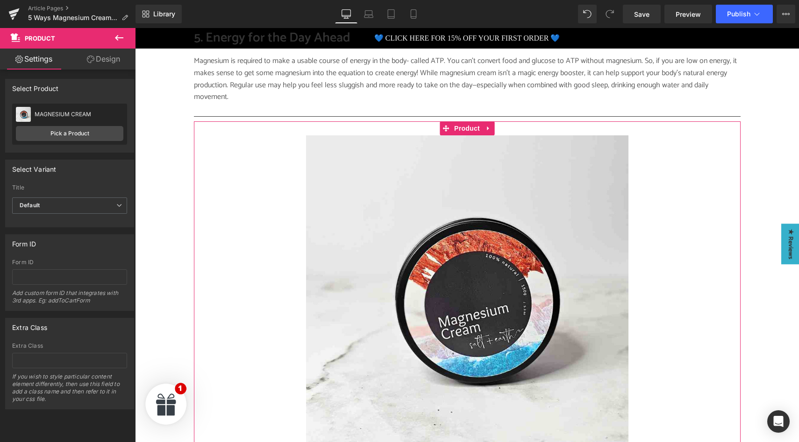
click at [117, 57] on link "Design" at bounding box center [104, 59] width 68 height 21
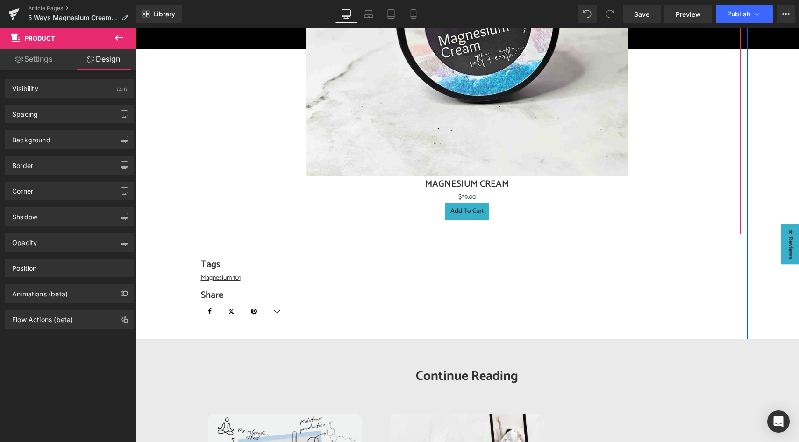
scroll to position [1238, 0]
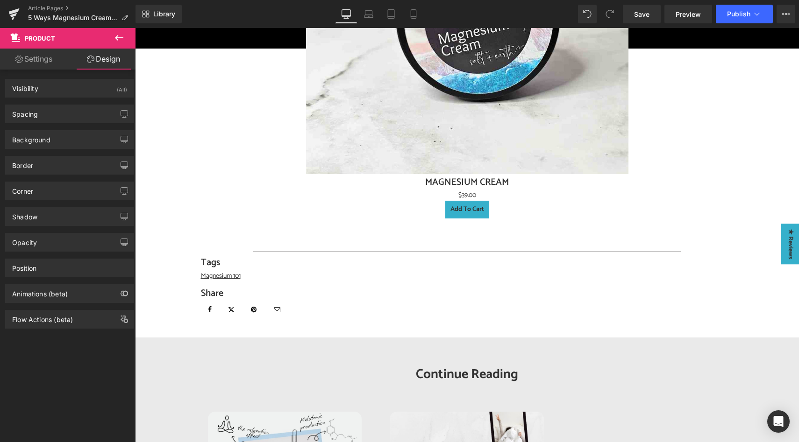
click at [122, 35] on icon at bounding box center [118, 37] width 11 height 11
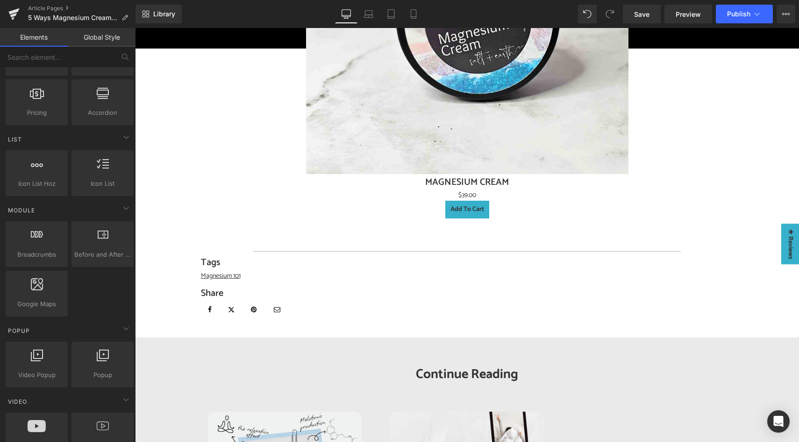
scroll to position [0, 0]
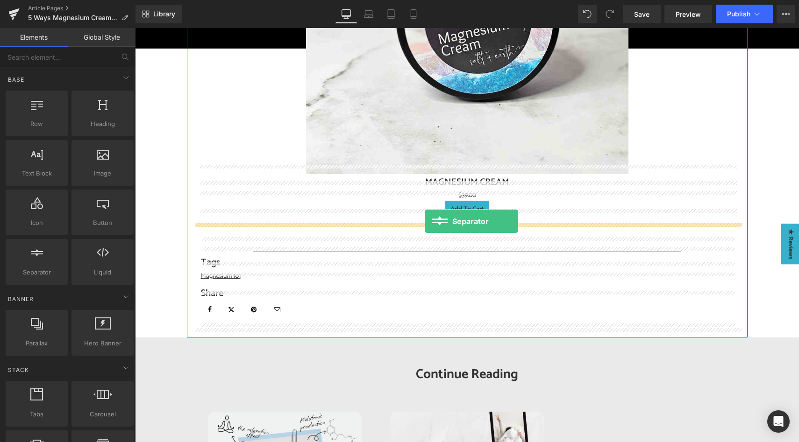
drag, startPoint x: 182, startPoint y: 290, endPoint x: 424, endPoint y: 221, distance: 252.0
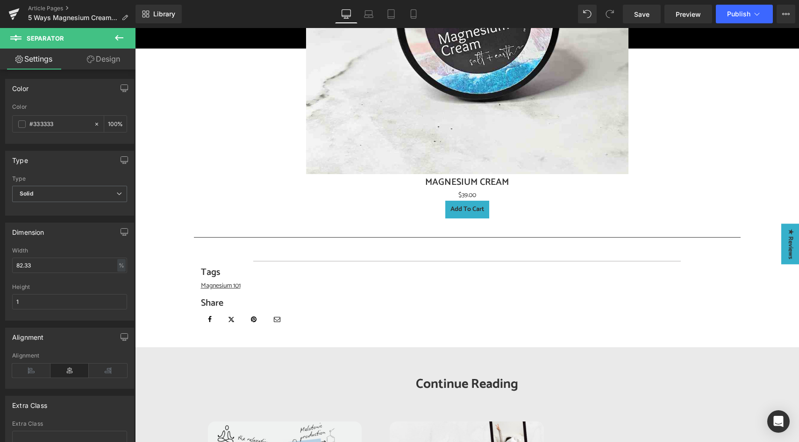
click at [118, 40] on icon at bounding box center [118, 37] width 11 height 11
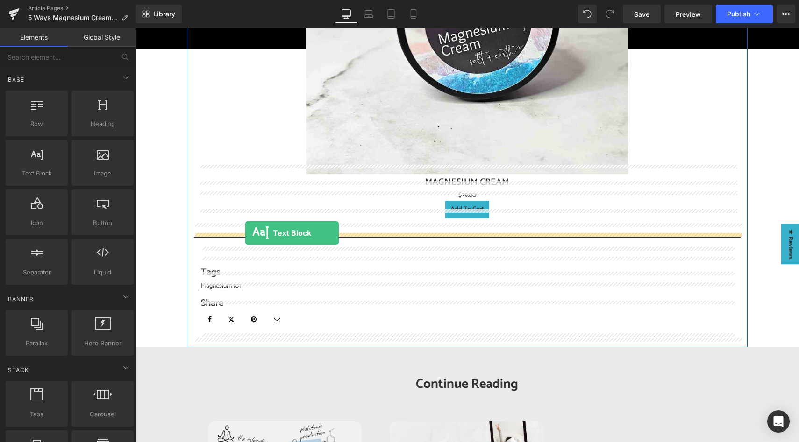
drag, startPoint x: 170, startPoint y: 198, endPoint x: 245, endPoint y: 233, distance: 83.1
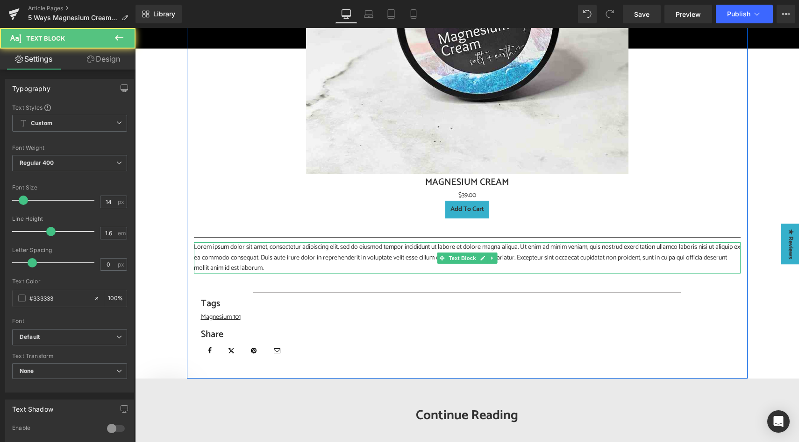
click at [258, 251] on p "Lorem ipsum dolor sit amet, consectetur adipiscing elit, sed do eiusmod tempor …" at bounding box center [467, 257] width 546 height 31
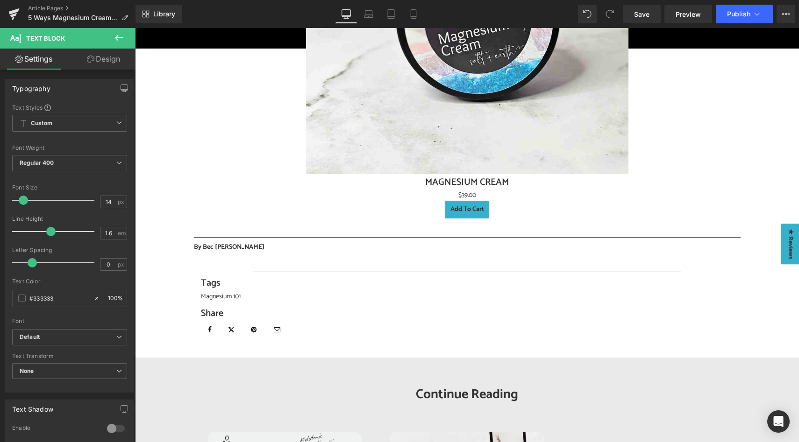
click at [118, 38] on icon at bounding box center [119, 38] width 8 height 6
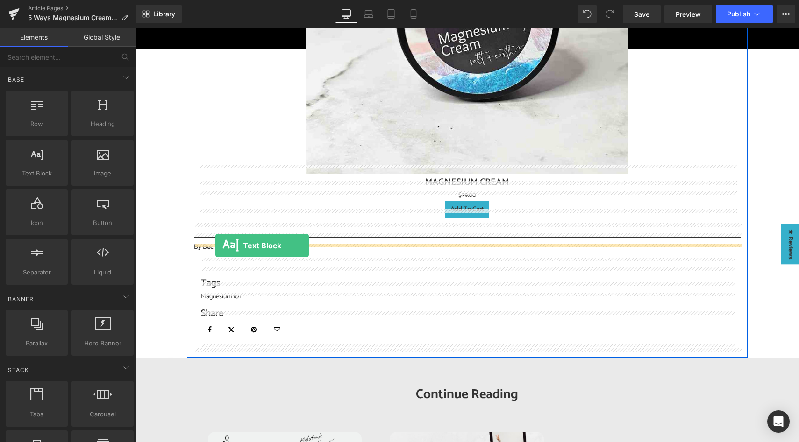
drag, startPoint x: 170, startPoint y: 197, endPoint x: 215, endPoint y: 246, distance: 66.8
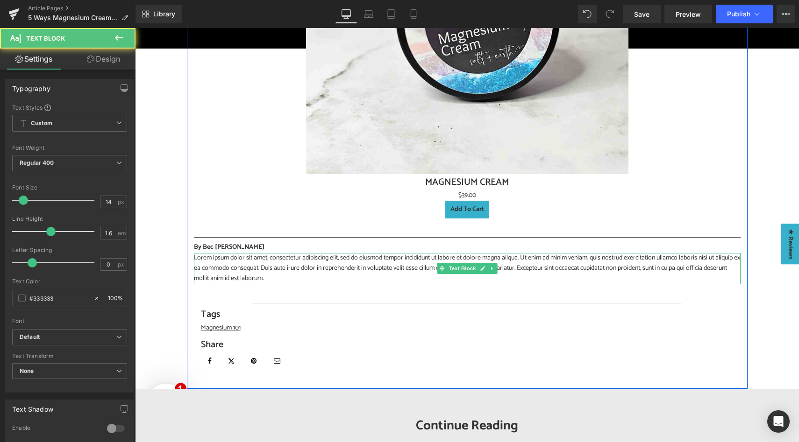
click at [227, 260] on p "Lorem ipsum dolor sit amet, consectetur adipiscing elit, sed do eiusmod tempor …" at bounding box center [467, 268] width 546 height 31
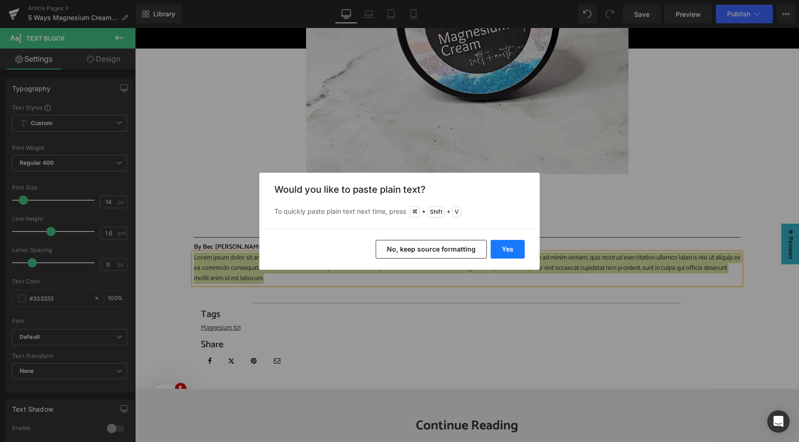
click at [511, 241] on button "Yes" at bounding box center [507, 249] width 34 height 19
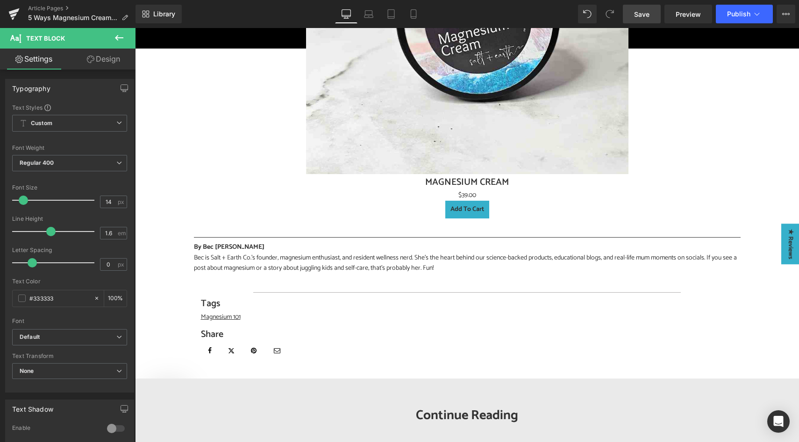
click at [642, 17] on span "Save" at bounding box center [641, 14] width 15 height 10
